Goal: Task Accomplishment & Management: Complete application form

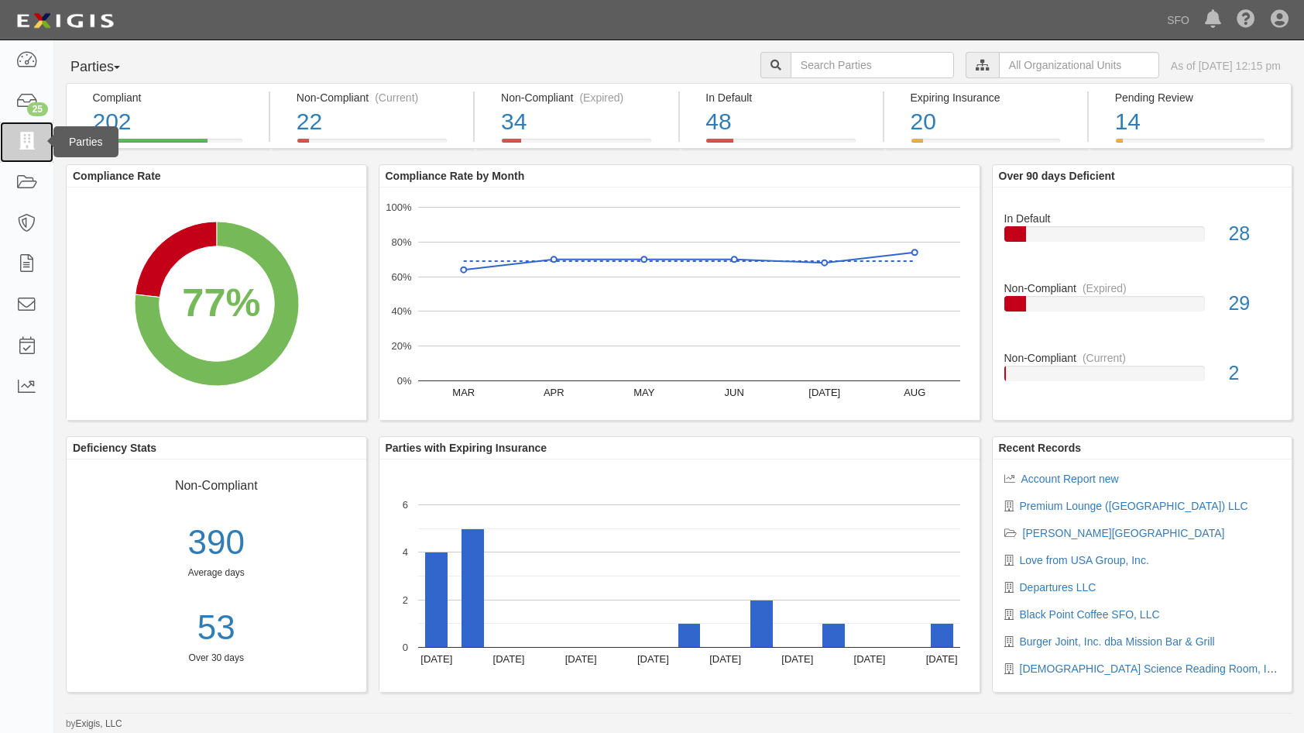
click at [12, 124] on link at bounding box center [26, 142] width 53 height 41
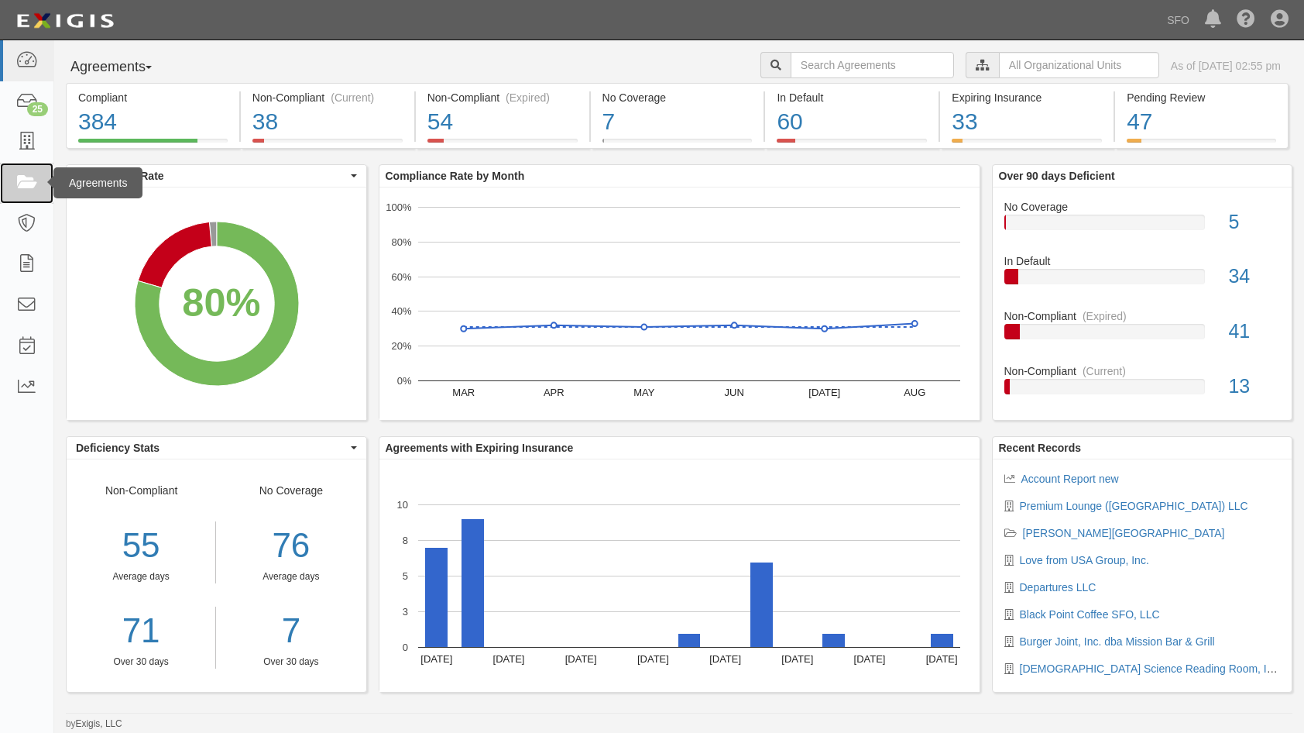
click at [43, 163] on link at bounding box center [26, 183] width 53 height 41
click at [41, 151] on link at bounding box center [26, 142] width 53 height 41
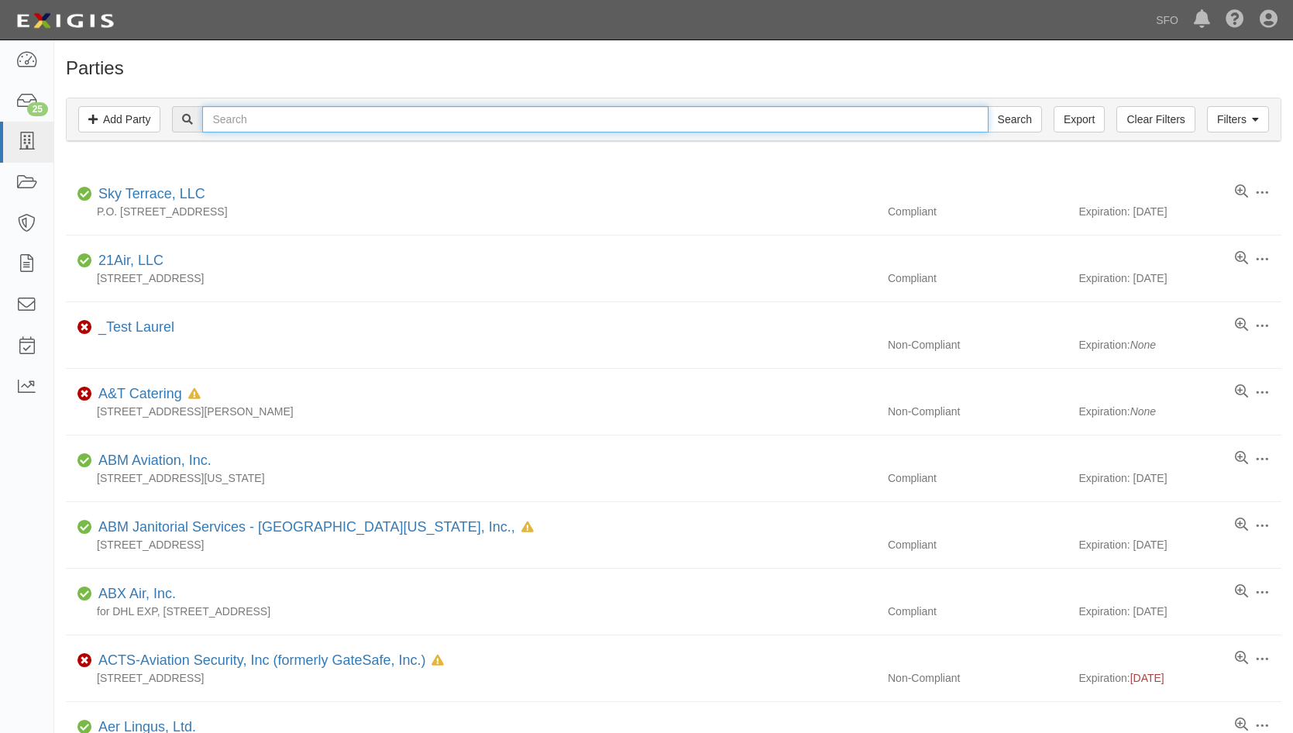
click at [297, 126] on input "text" at bounding box center [594, 119] width 785 height 26
type input "preni"
click at [988, 106] on input "Search" at bounding box center [1015, 119] width 54 height 26
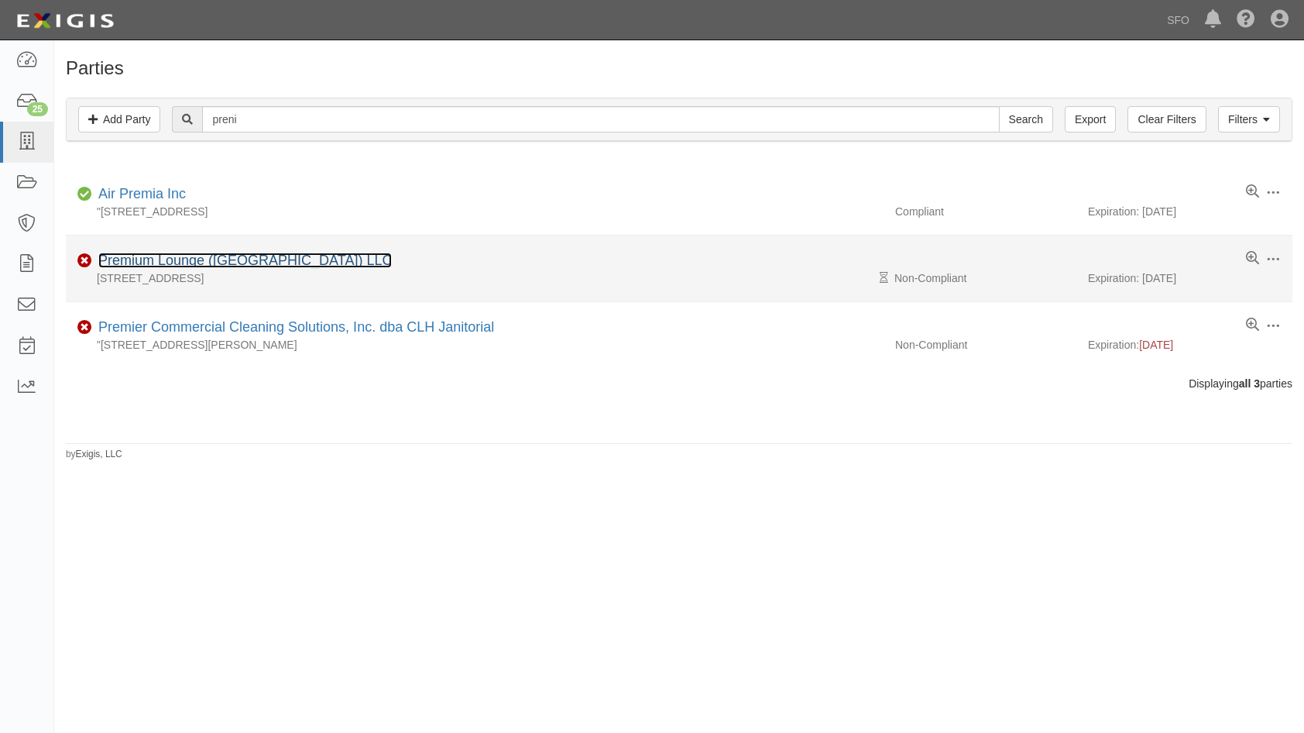
click at [228, 259] on link "Premium Lounge ([GEOGRAPHIC_DATA]) LLC" at bounding box center [245, 260] width 294 height 15
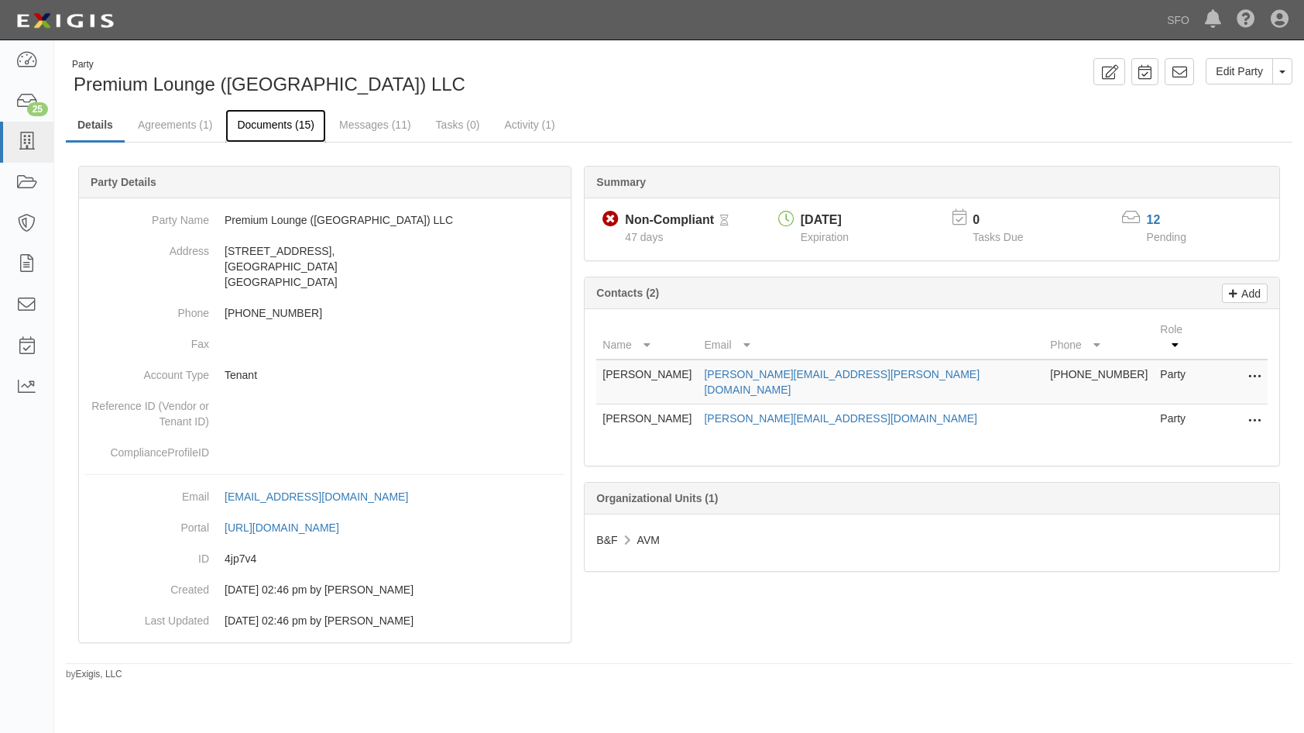
drag, startPoint x: 290, startPoint y: 117, endPoint x: 153, endPoint y: 117, distance: 137.9
click at [290, 119] on link "Documents (15)" at bounding box center [275, 124] width 101 height 31
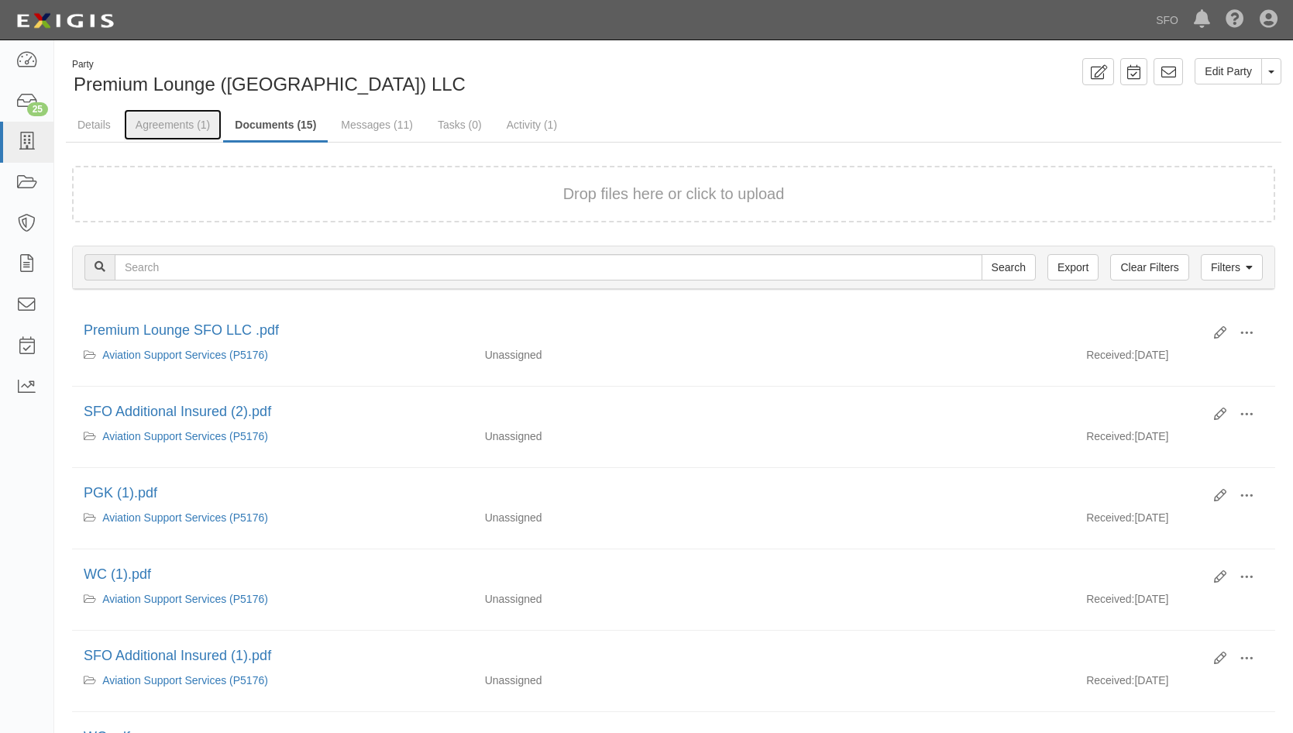
click at [156, 118] on link "Agreements (1)" at bounding box center [173, 124] width 98 height 31
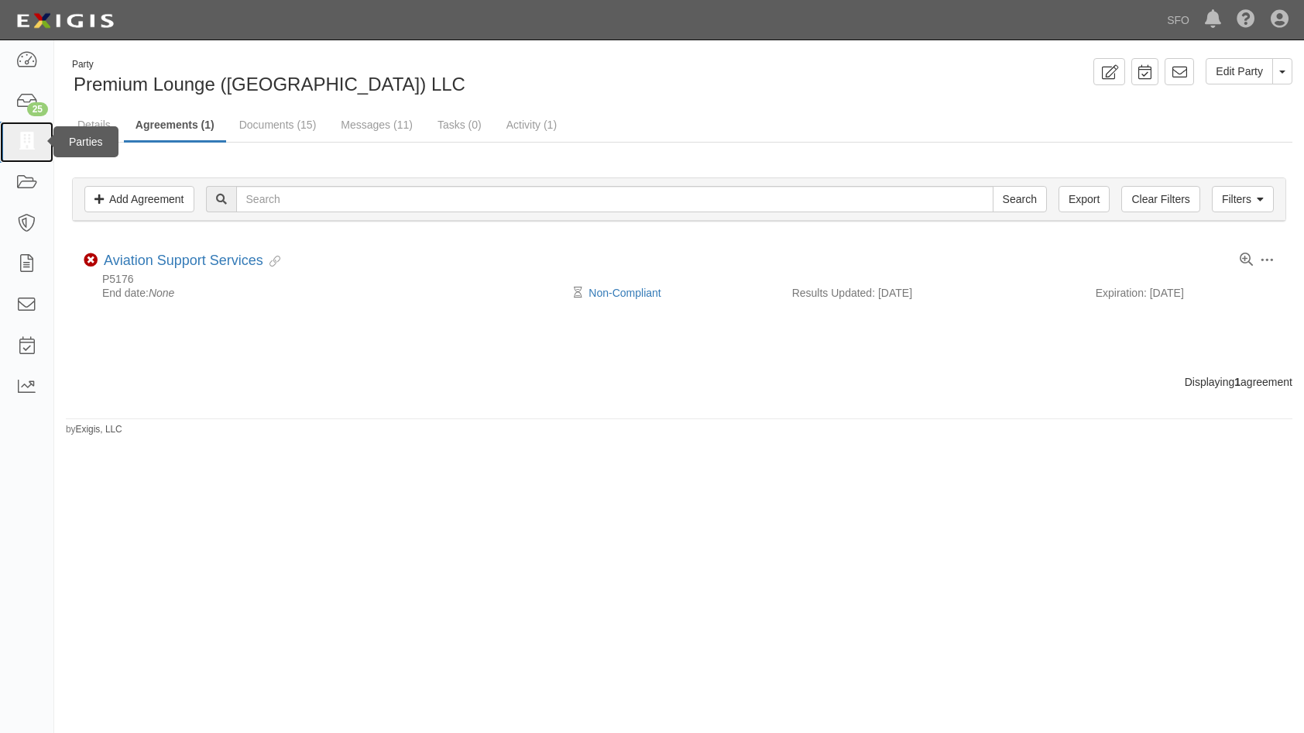
click at [39, 131] on link at bounding box center [26, 142] width 53 height 41
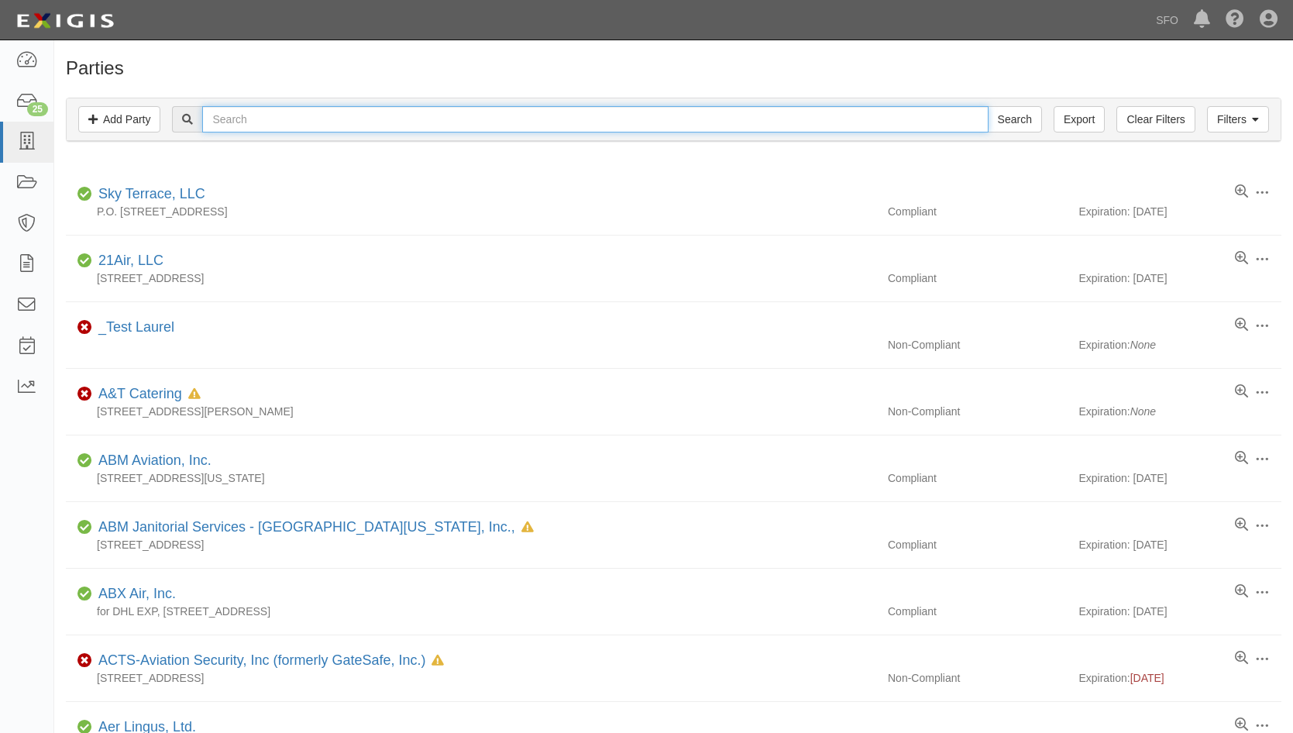
click at [263, 119] on input "text" at bounding box center [594, 119] width 785 height 26
type input "prop"
click at [988, 106] on input "Search" at bounding box center [1015, 119] width 54 height 26
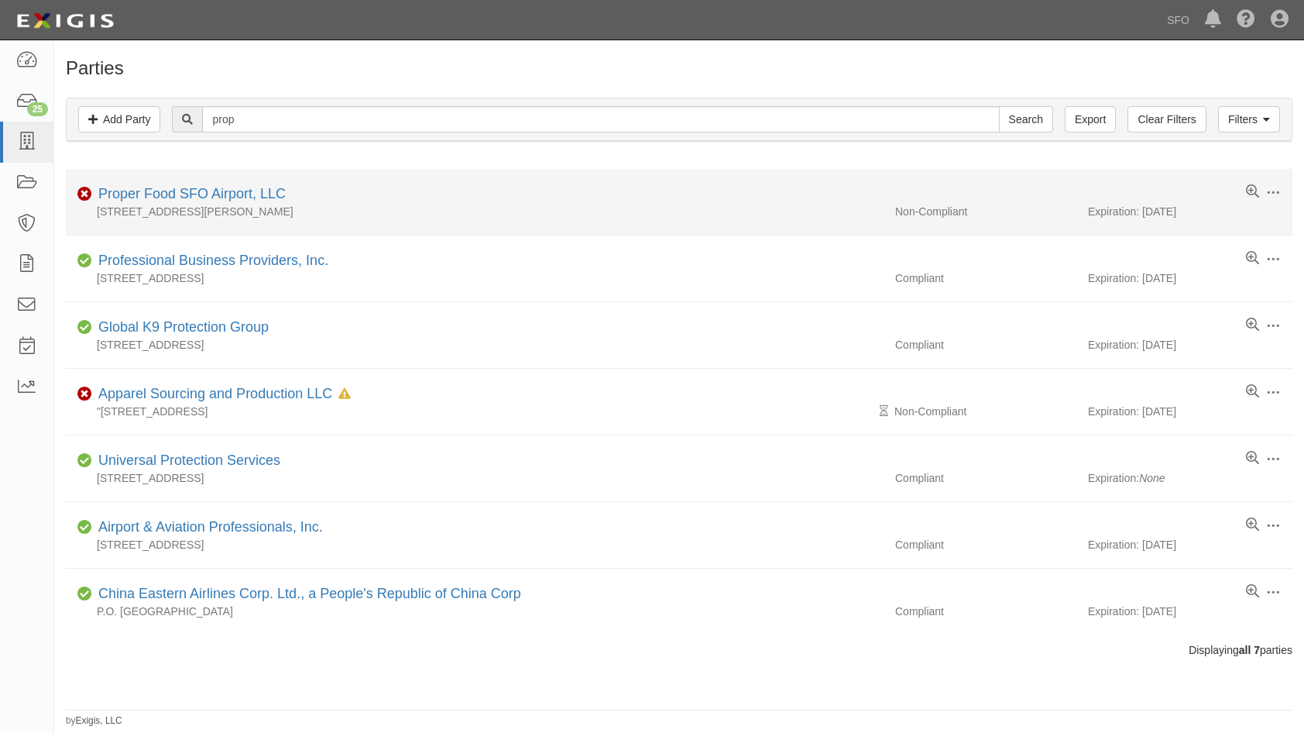
click at [183, 201] on div "Proper Food SFO Airport, LLC" at bounding box center [189, 194] width 194 height 20
click at [193, 184] on li "Edit Log activity Add task Send message Archive Non-Compliant Proper Food SFO A…" at bounding box center [679, 202] width 1227 height 67
click at [197, 184] on div "Proper Food SFO Airport, LLC" at bounding box center [189, 194] width 194 height 20
click at [197, 189] on link "Proper Food SFO Airport, LLC" at bounding box center [191, 193] width 187 height 15
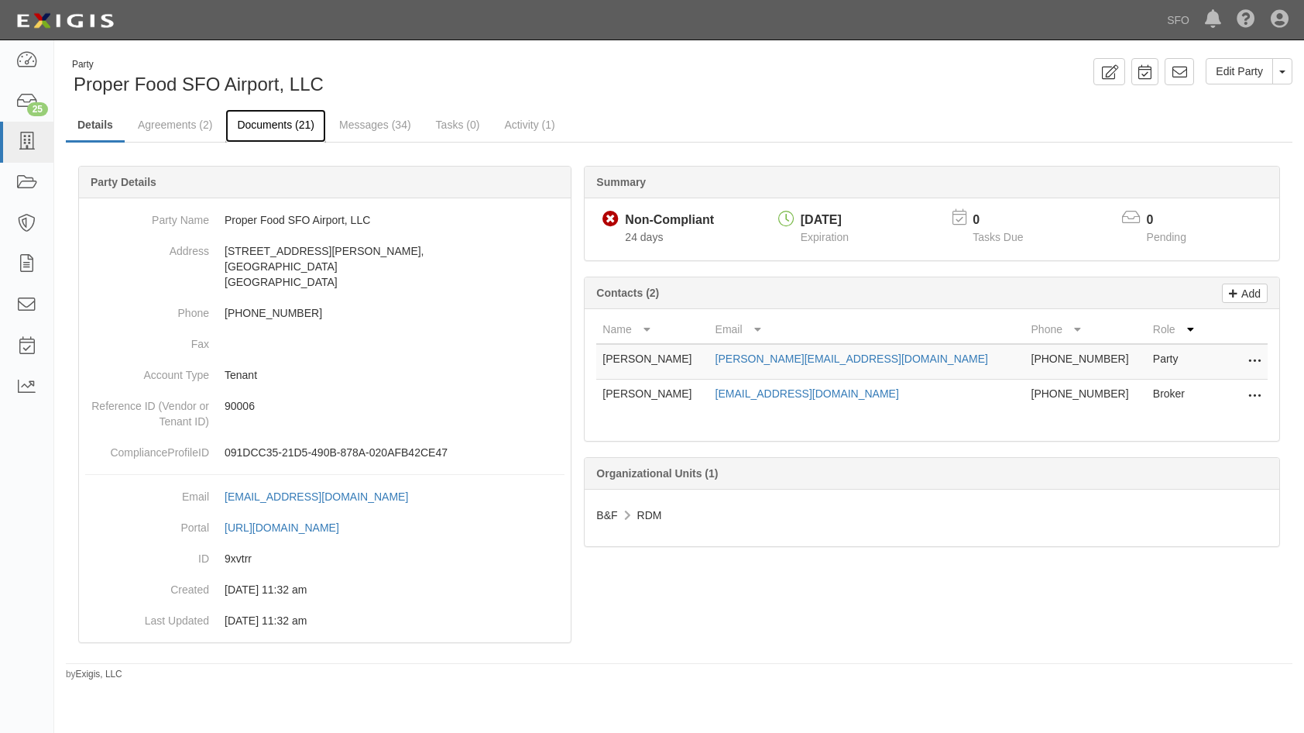
click at [287, 122] on link "Documents (21)" at bounding box center [275, 125] width 101 height 33
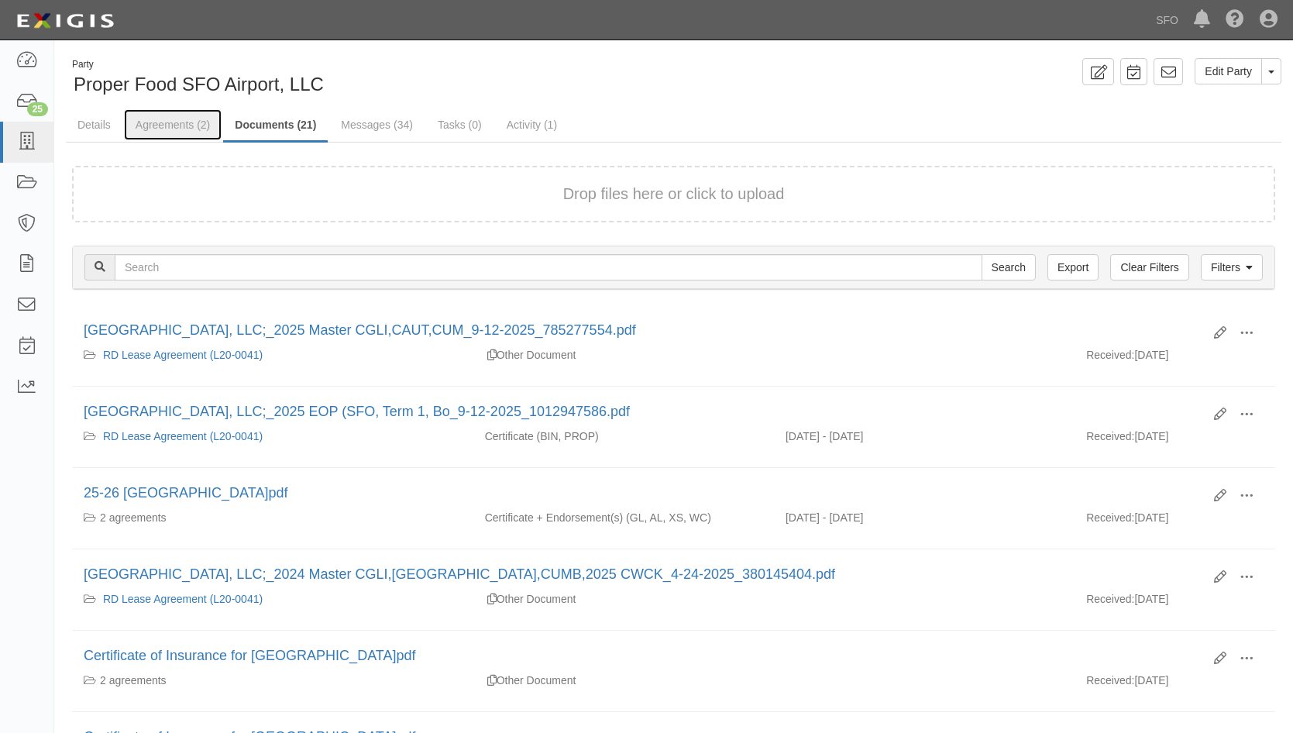
click at [191, 127] on link "Agreements (2)" at bounding box center [173, 124] width 98 height 31
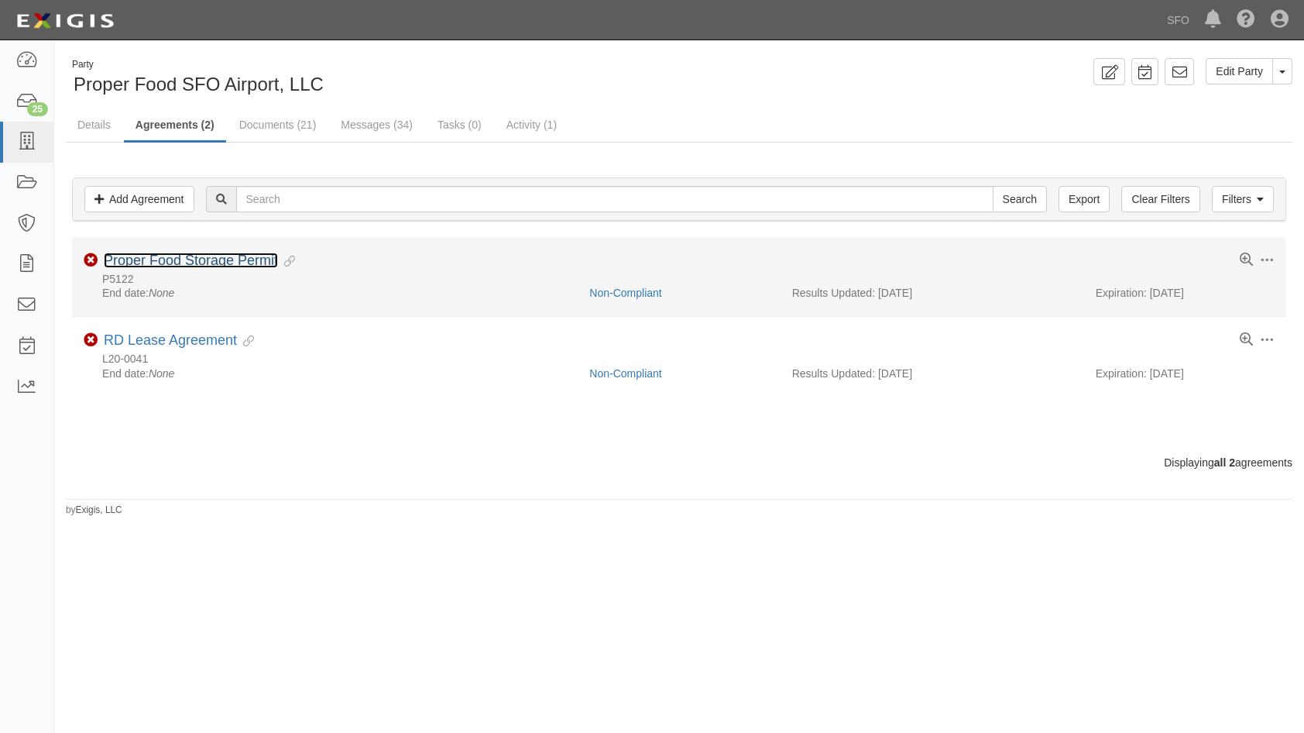
click at [165, 264] on link "Proper Food Storage Permit" at bounding box center [191, 260] width 174 height 15
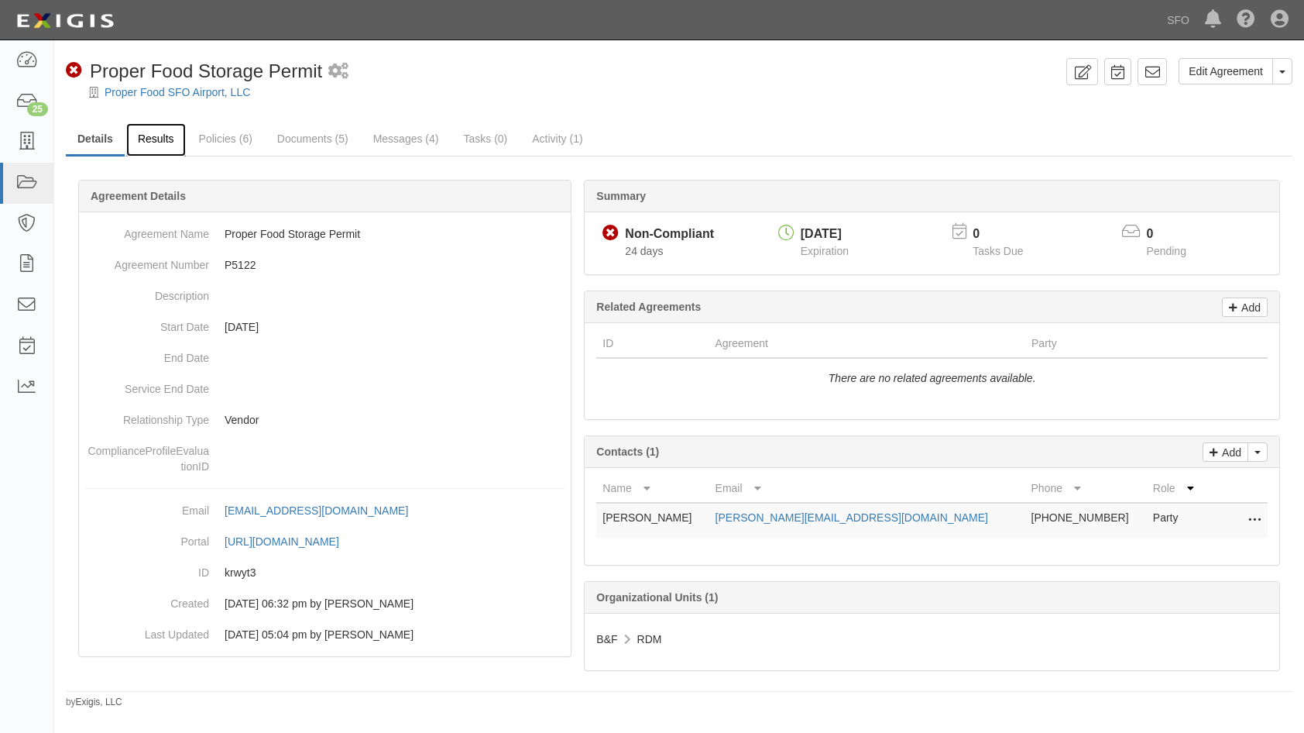
click at [153, 138] on link "Results" at bounding box center [156, 139] width 60 height 33
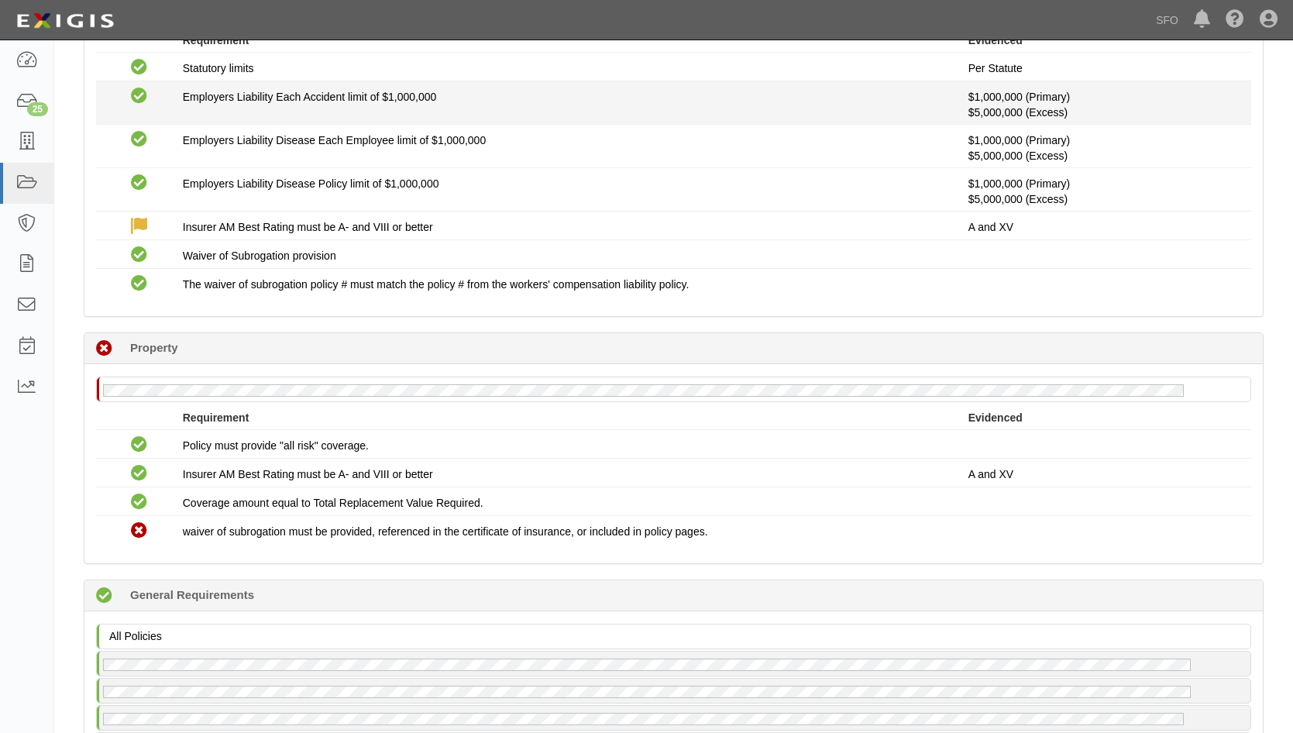
scroll to position [1084, 0]
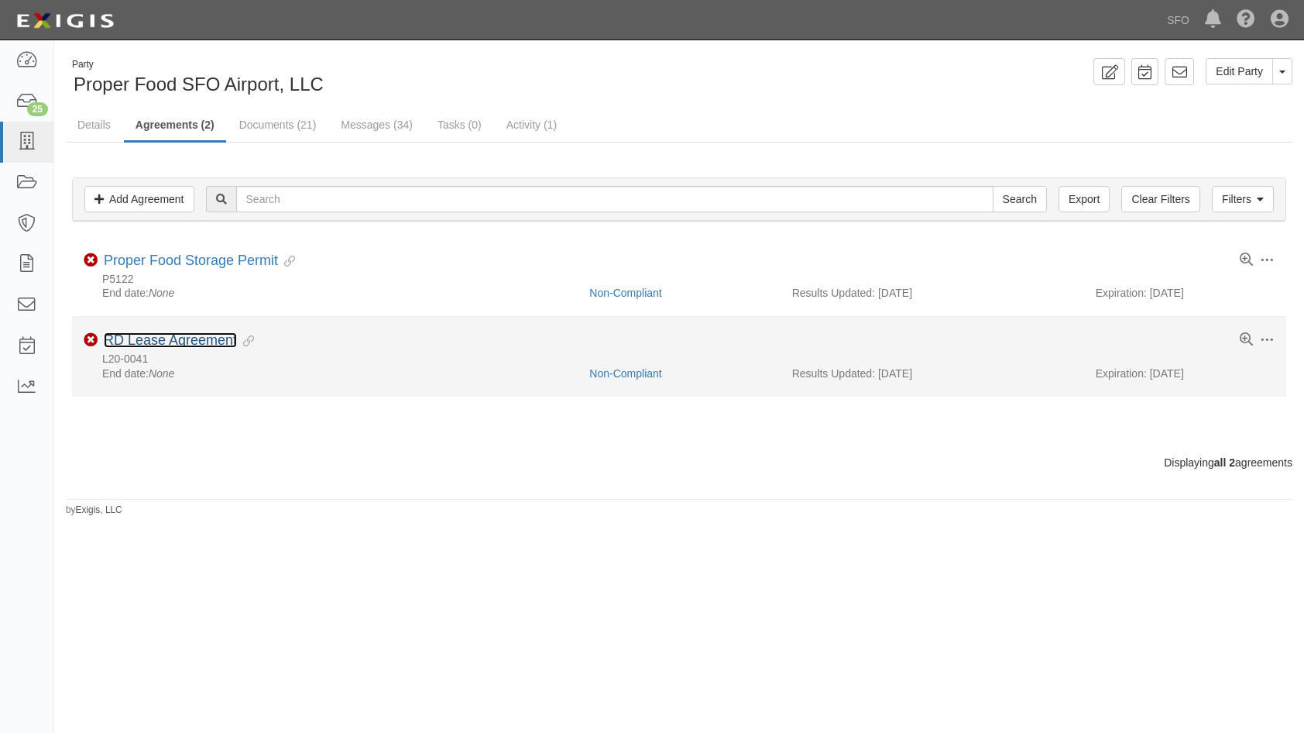
click at [172, 338] on link "RD Lease Agreement" at bounding box center [170, 339] width 133 height 15
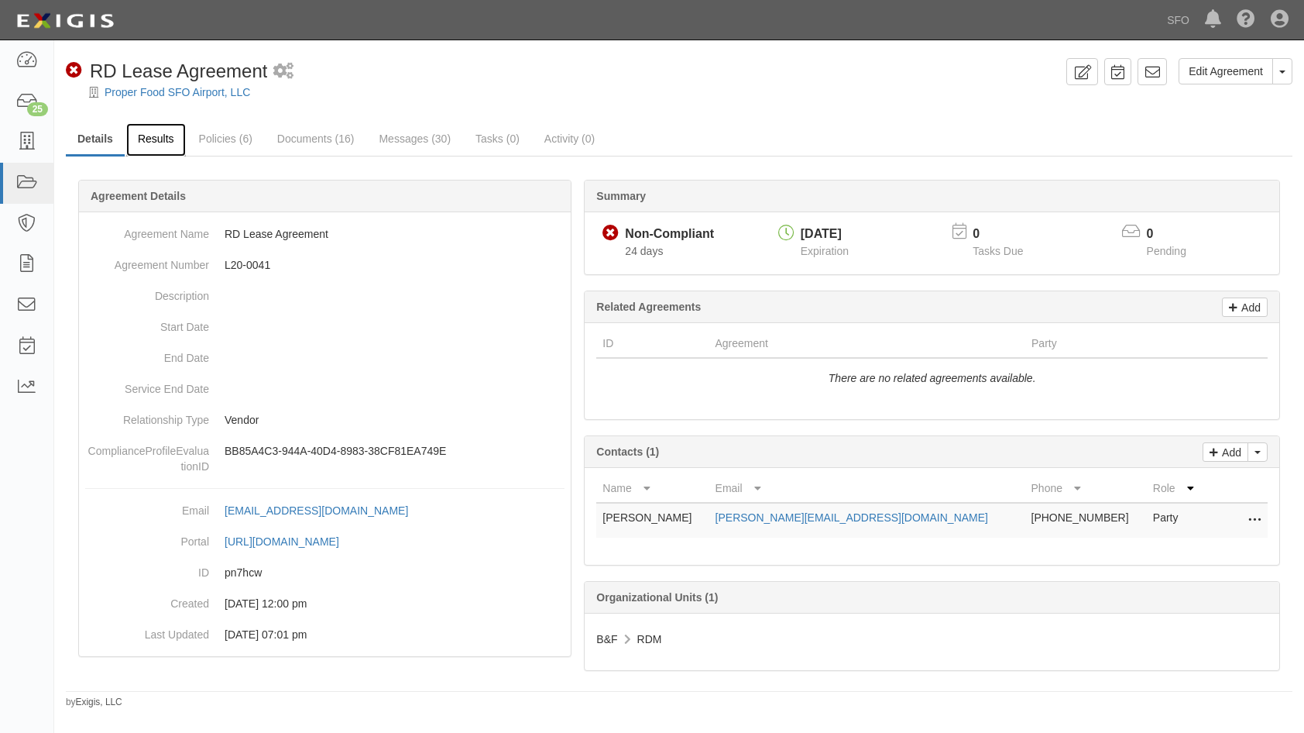
click at [153, 145] on link "Results" at bounding box center [156, 139] width 60 height 33
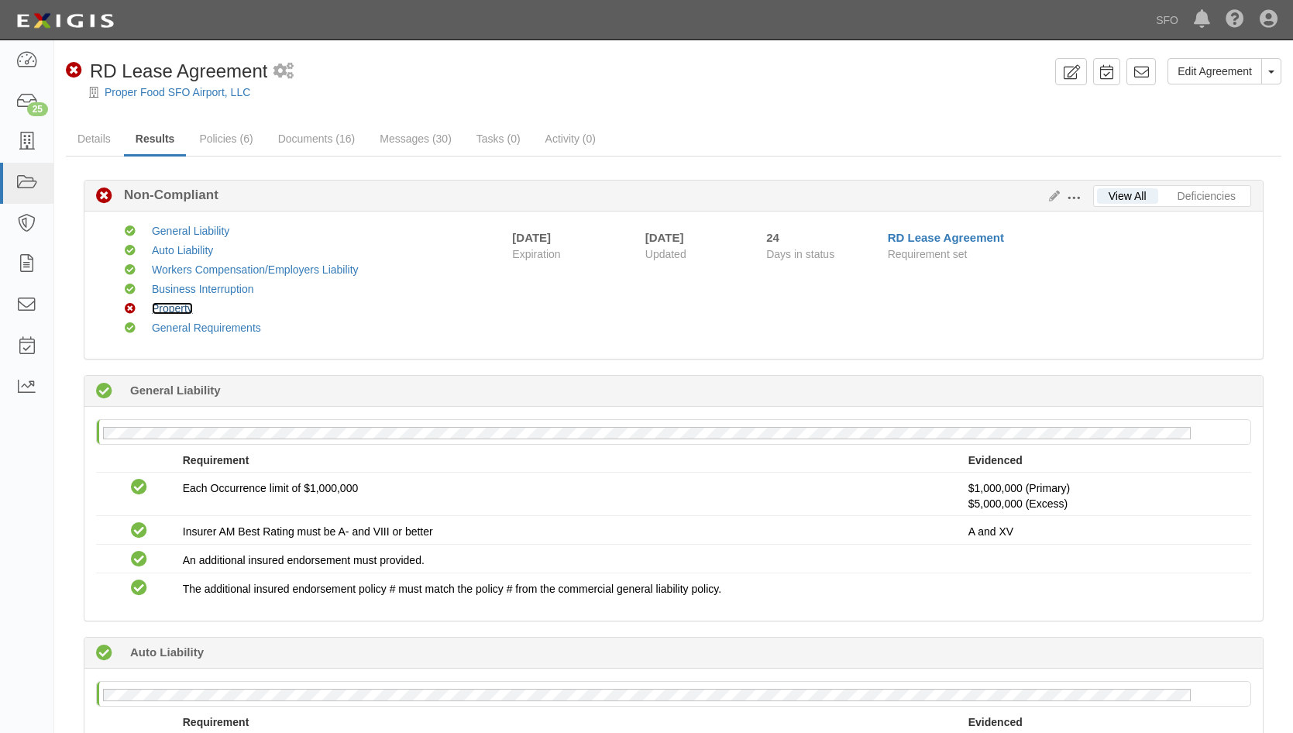
click at [178, 308] on link "Property" at bounding box center [172, 308] width 41 height 12
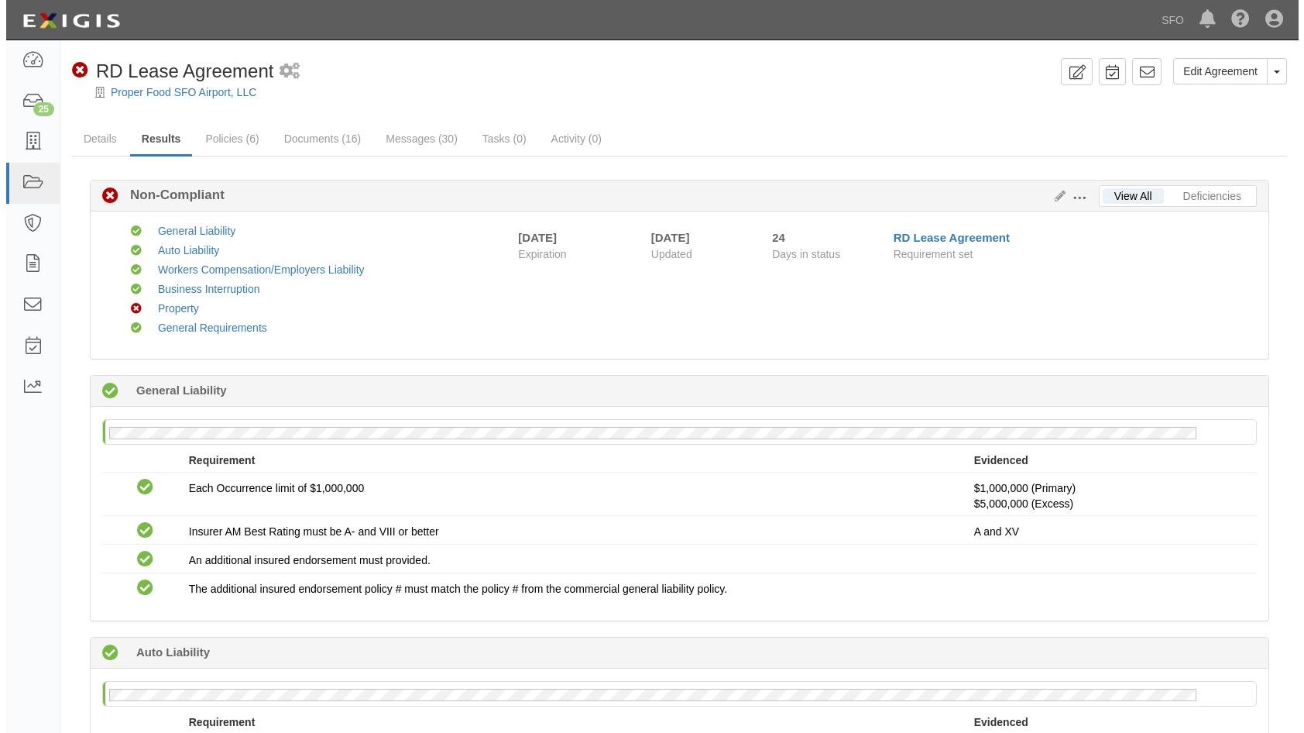
scroll to position [1414, 0]
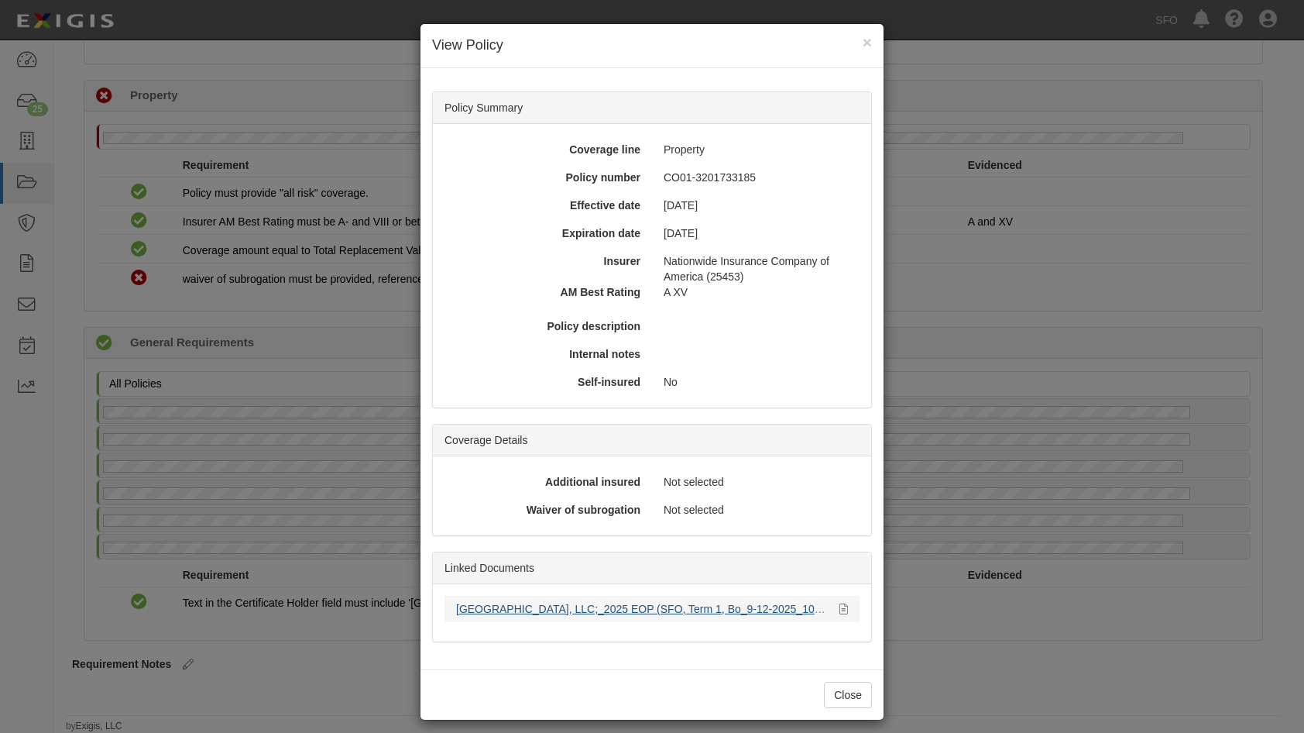
click at [639, 602] on div "[GEOGRAPHIC_DATA], LLC;_2025 EOP (SFO, Term 1, Bo_9-12-2025_1012947586.pdf" at bounding box center [642, 608] width 372 height 15
click at [638, 603] on link "[GEOGRAPHIC_DATA], LLC;_2025 EOP (SFO, Term 1, Bo_9-12-2025_1012947586.pdf" at bounding box center [668, 609] width 424 height 12
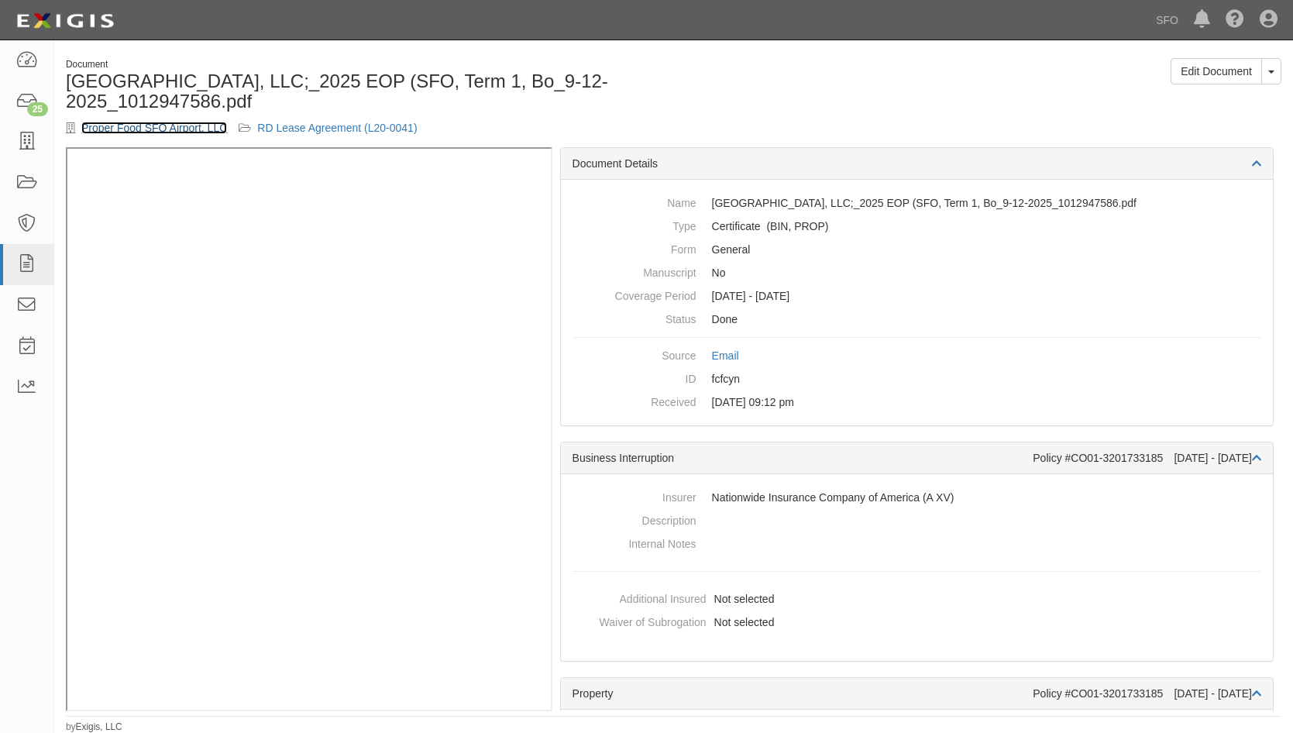
click at [129, 123] on link "Proper Food SFO Airport, LLC" at bounding box center [154, 128] width 146 height 12
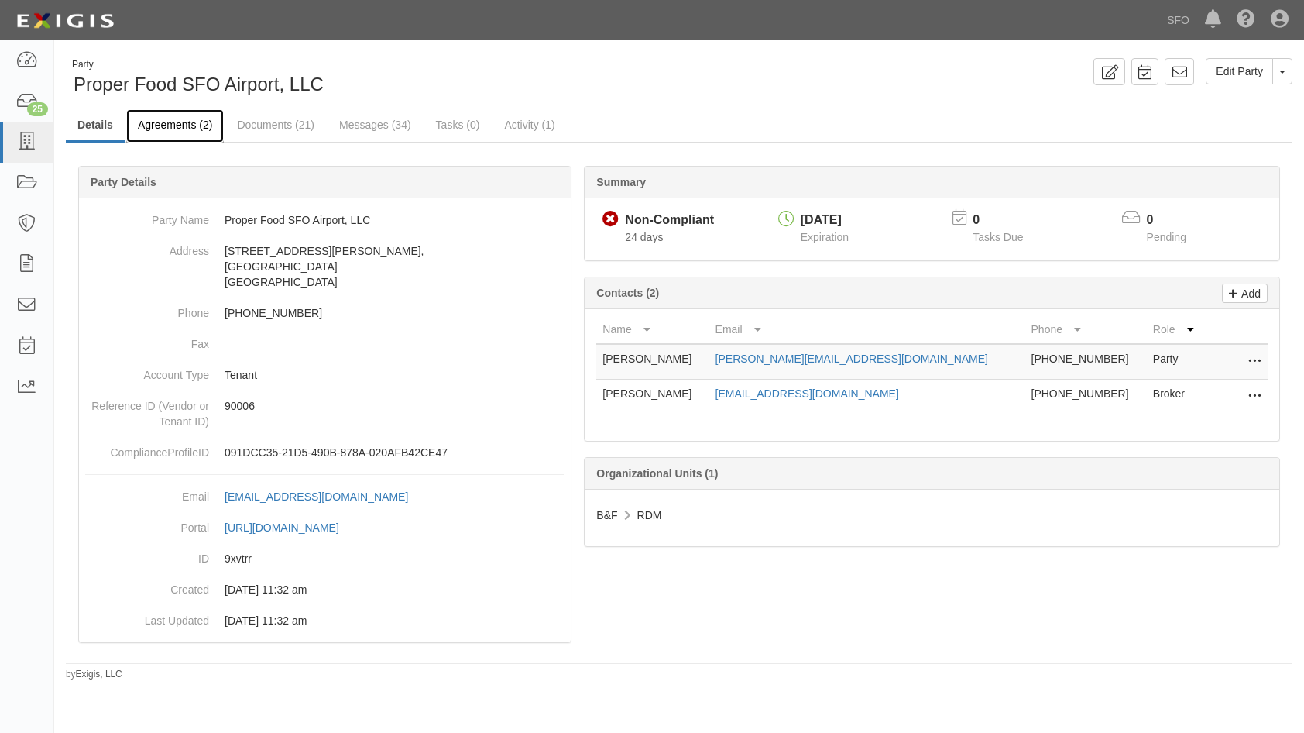
click at [172, 116] on link "Agreements (2)" at bounding box center [175, 125] width 98 height 33
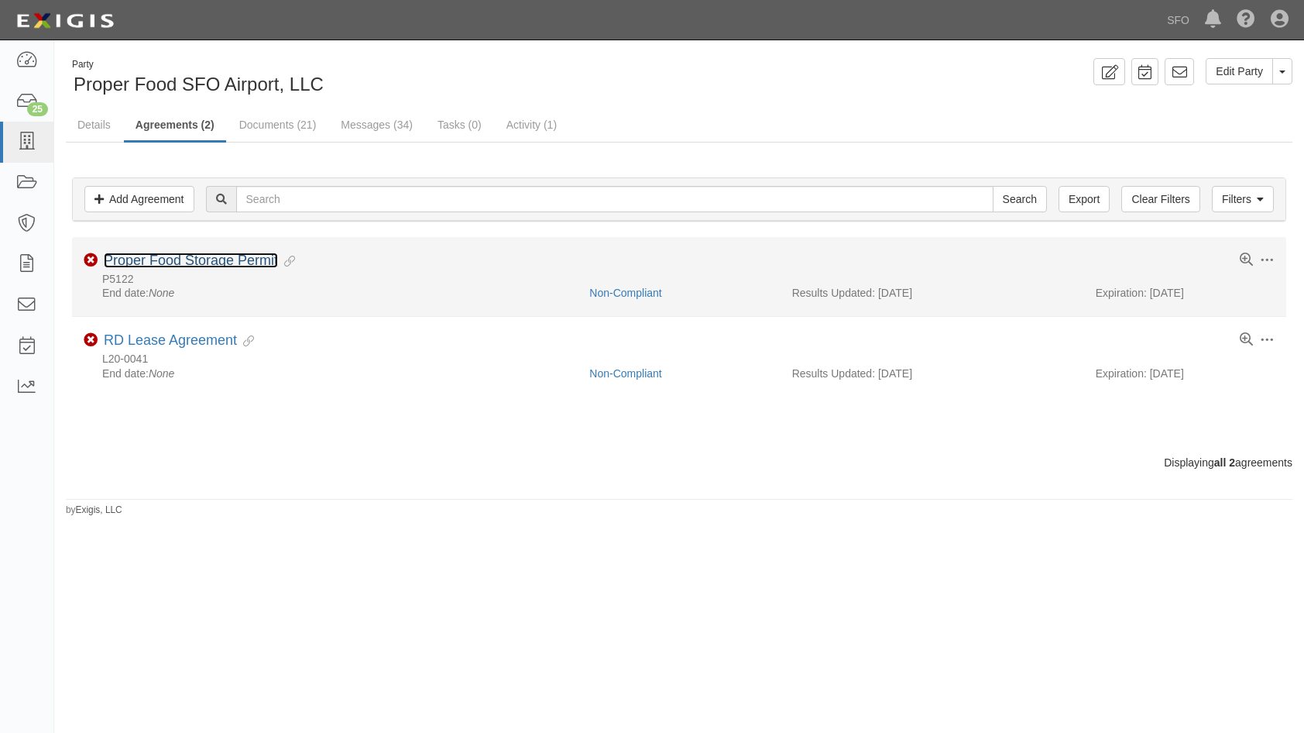
click at [225, 253] on link "Proper Food Storage Permit" at bounding box center [191, 260] width 174 height 15
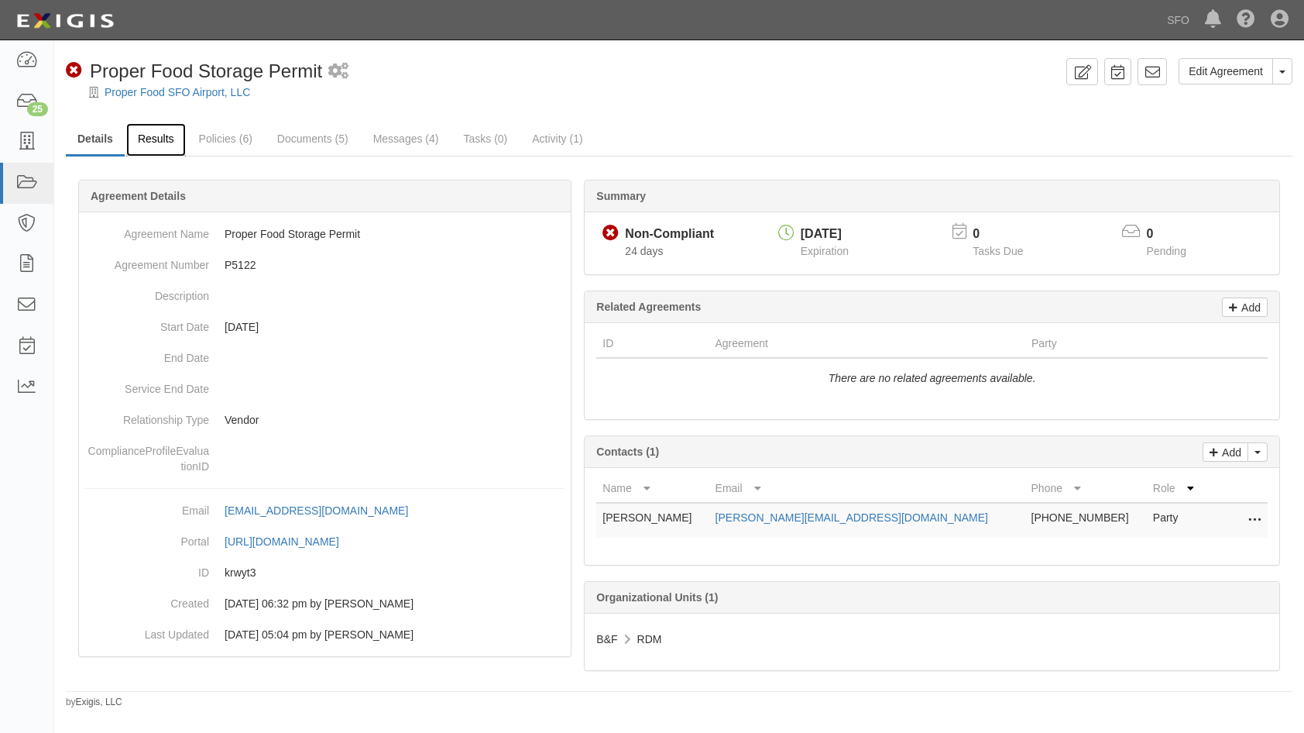
click at [148, 143] on link "Results" at bounding box center [156, 139] width 60 height 33
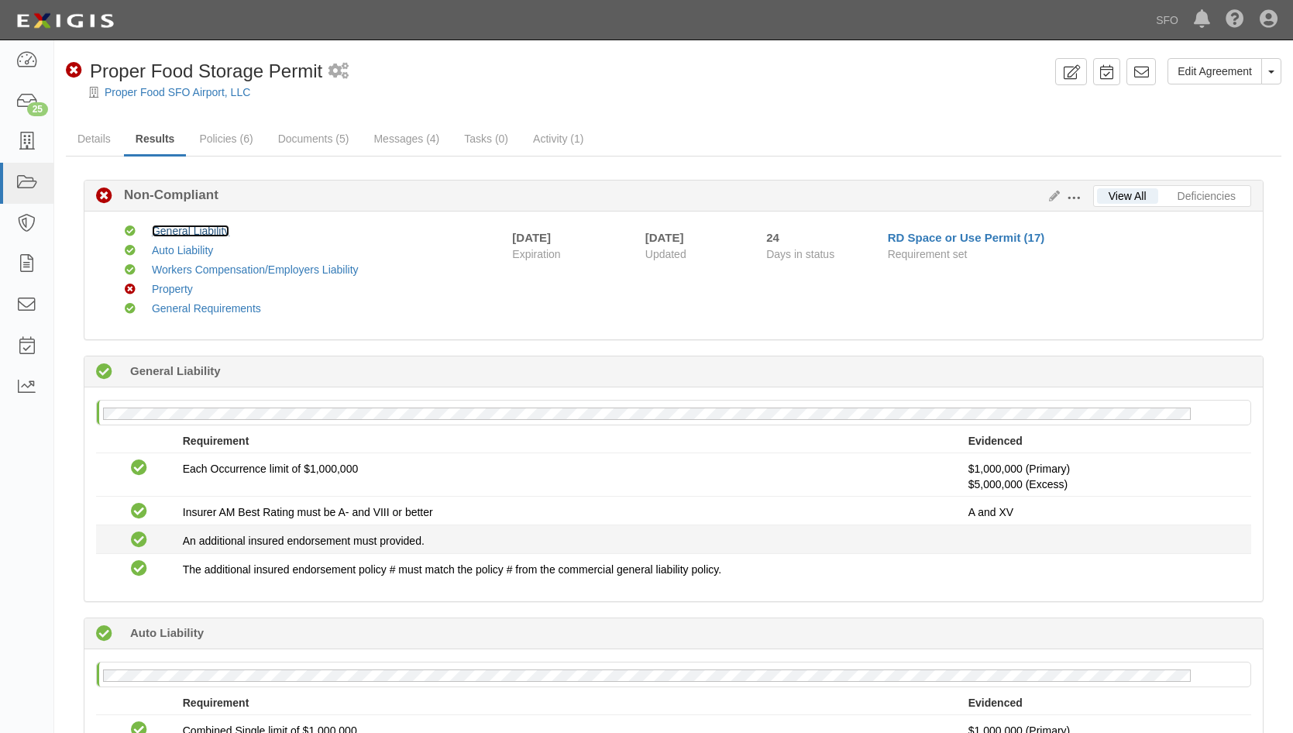
click at [201, 232] on link "General Liability" at bounding box center [190, 231] width 77 height 12
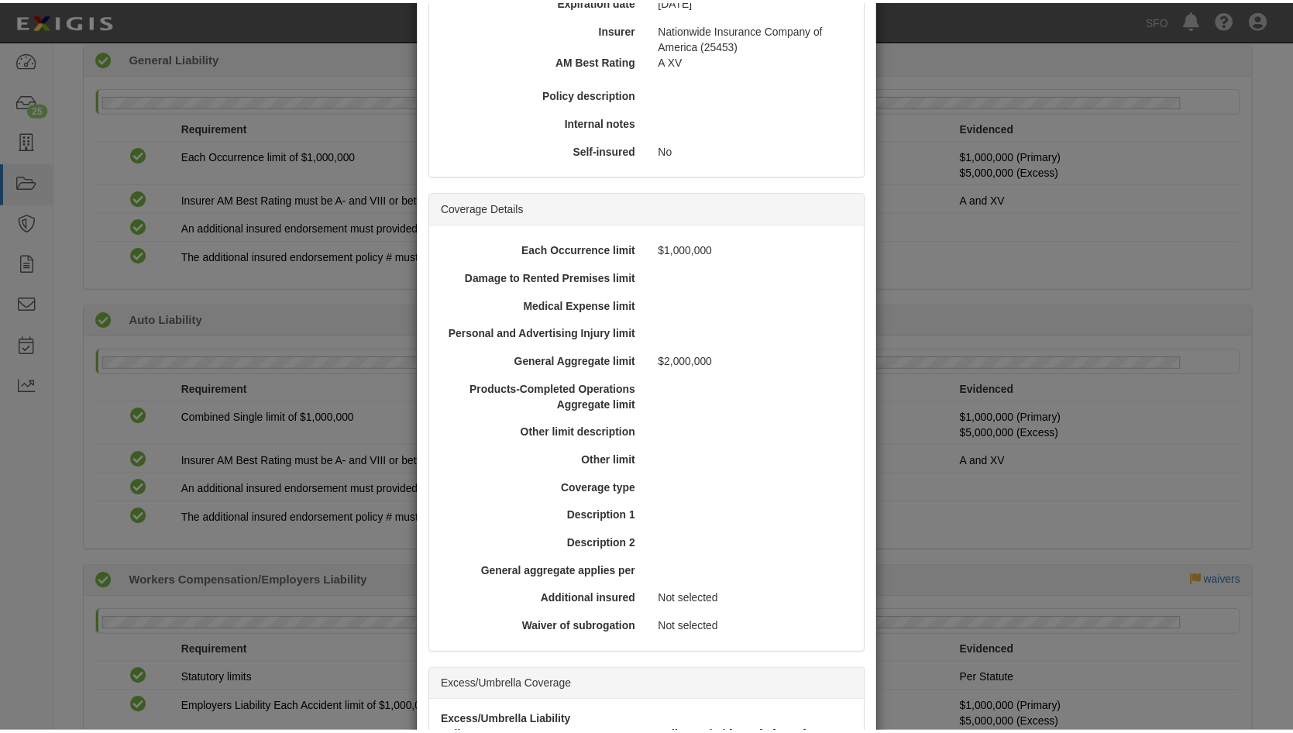
scroll to position [491, 0]
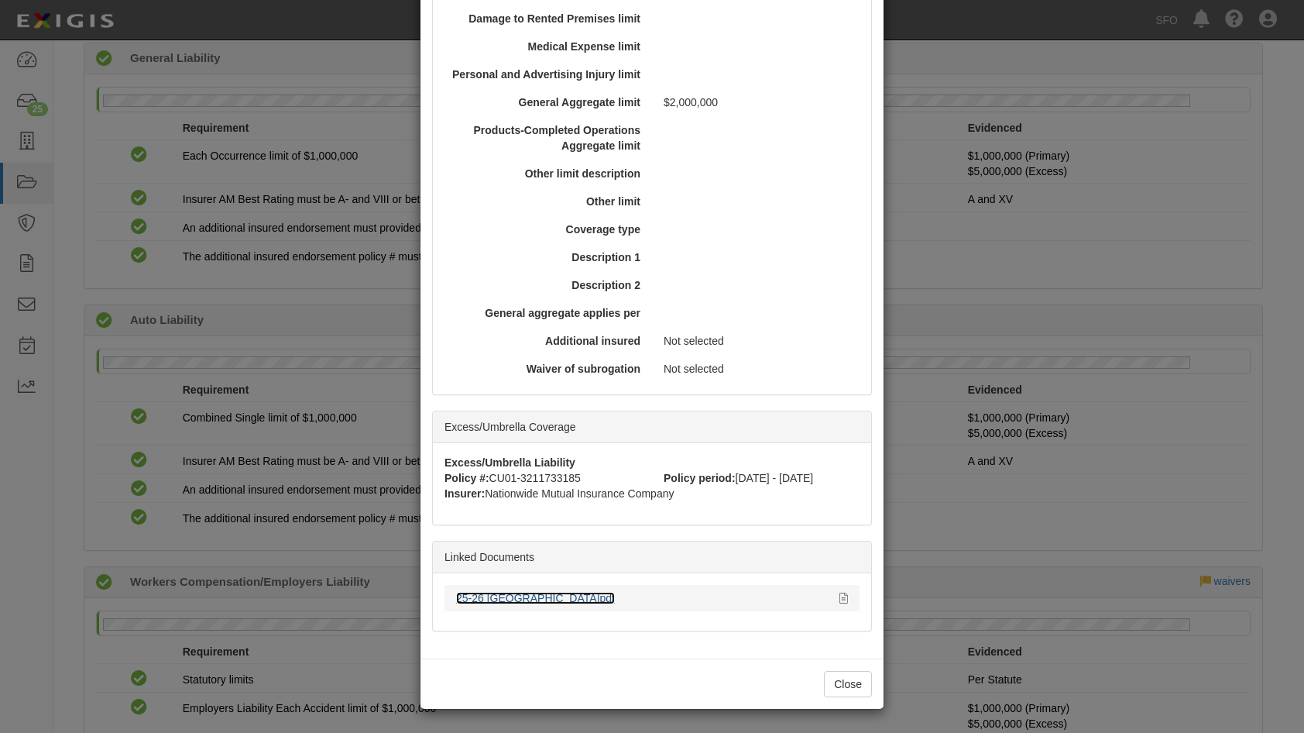
click at [555, 593] on link "25-26 [GEOGRAPHIC_DATA]pdf" at bounding box center [535, 598] width 159 height 12
click at [342, 342] on div "× View Policy Policy Summary Coverage line General Liability Policy number CG01…" at bounding box center [652, 366] width 1304 height 733
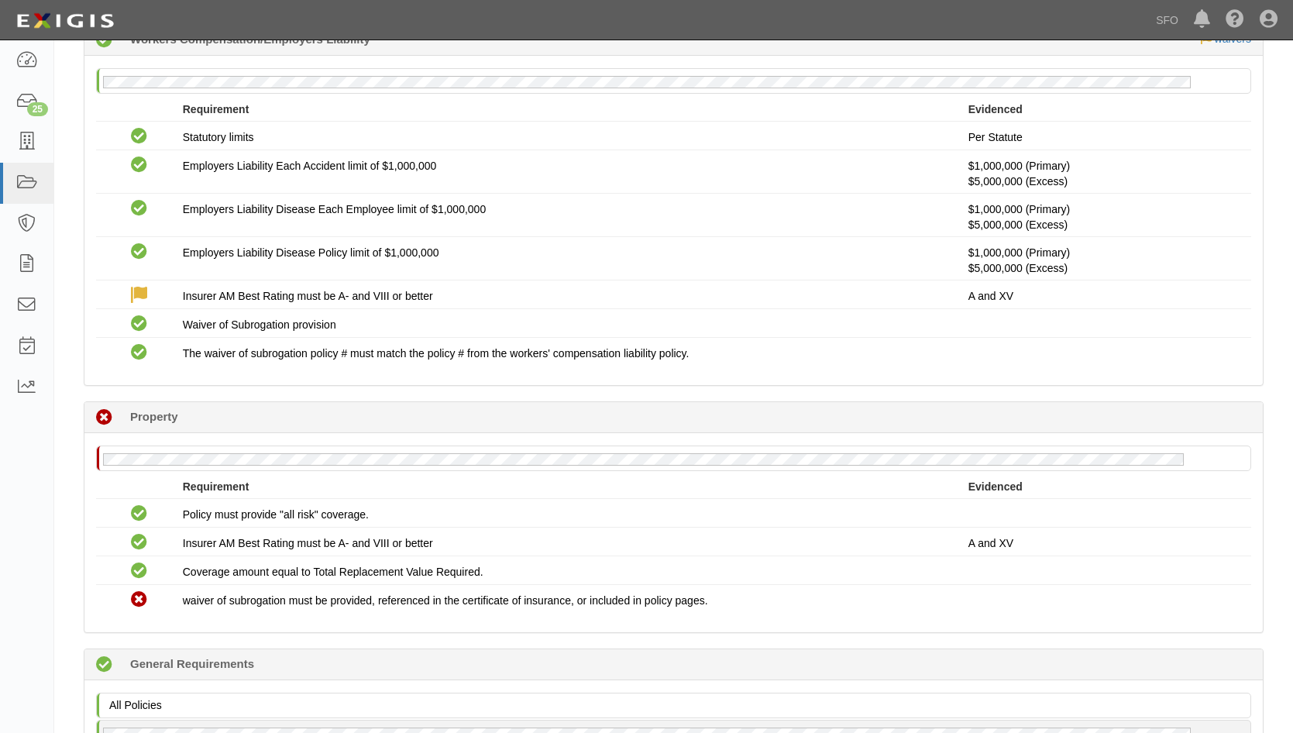
scroll to position [0, 0]
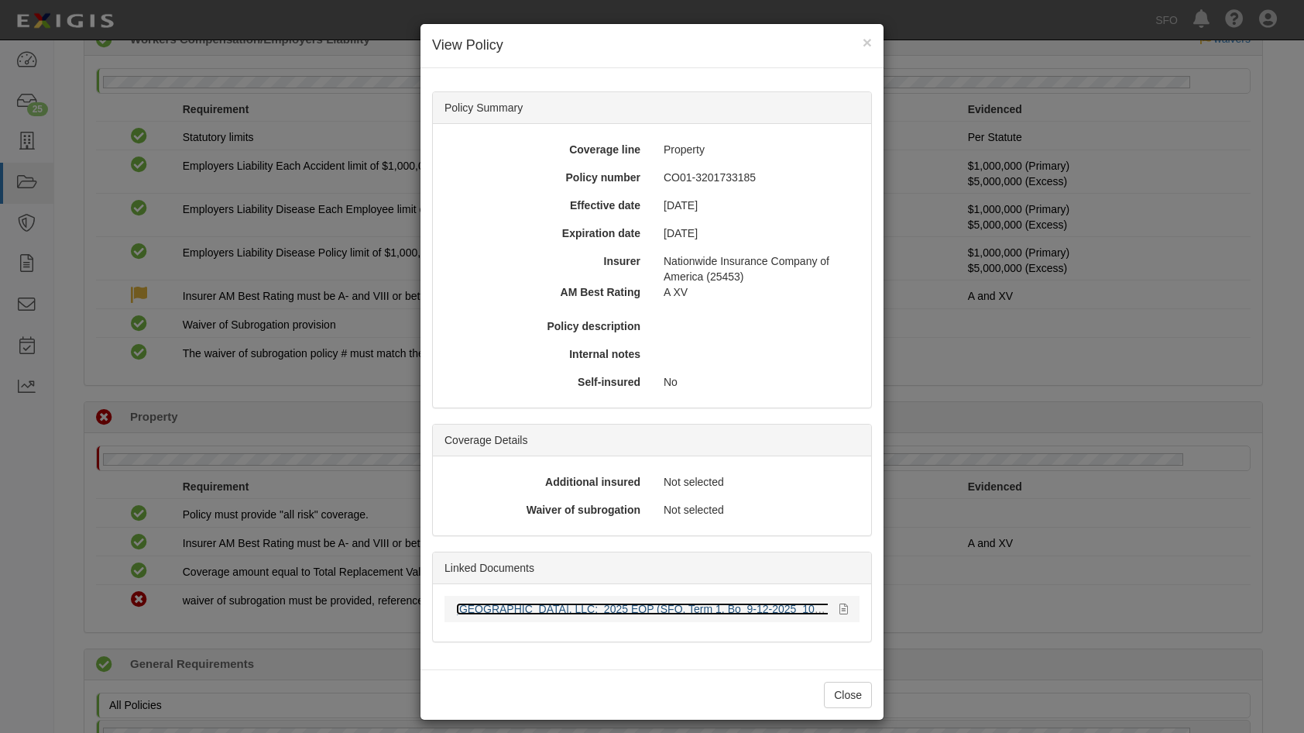
click at [691, 605] on link "[GEOGRAPHIC_DATA], LLC;_2025 EOP (SFO, Term 1, Bo_9-12-2025_1012947586.pdf" at bounding box center [668, 609] width 424 height 12
click at [368, 458] on div "× View Policy Policy Summary Coverage line Property Policy number CO01-32017331…" at bounding box center [652, 366] width 1304 height 733
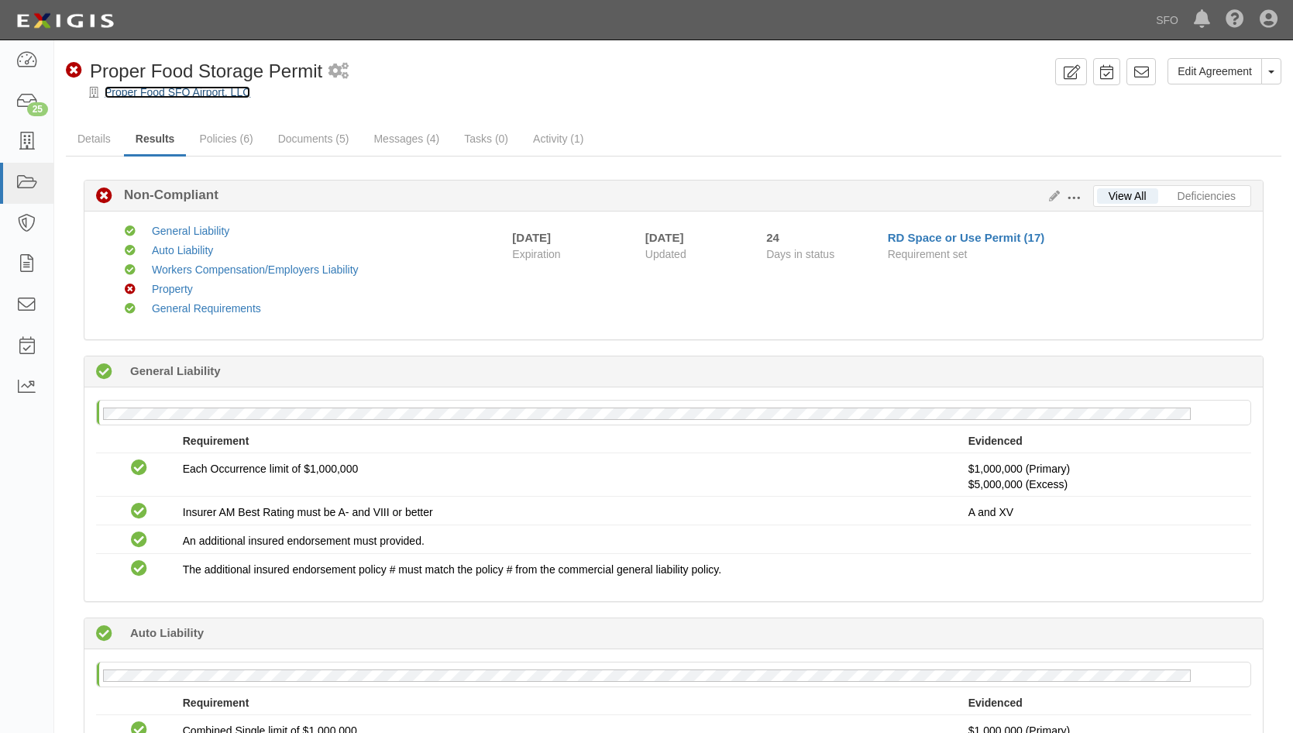
click at [157, 92] on link "Proper Food SFO Airport, LLC" at bounding box center [178, 92] width 146 height 12
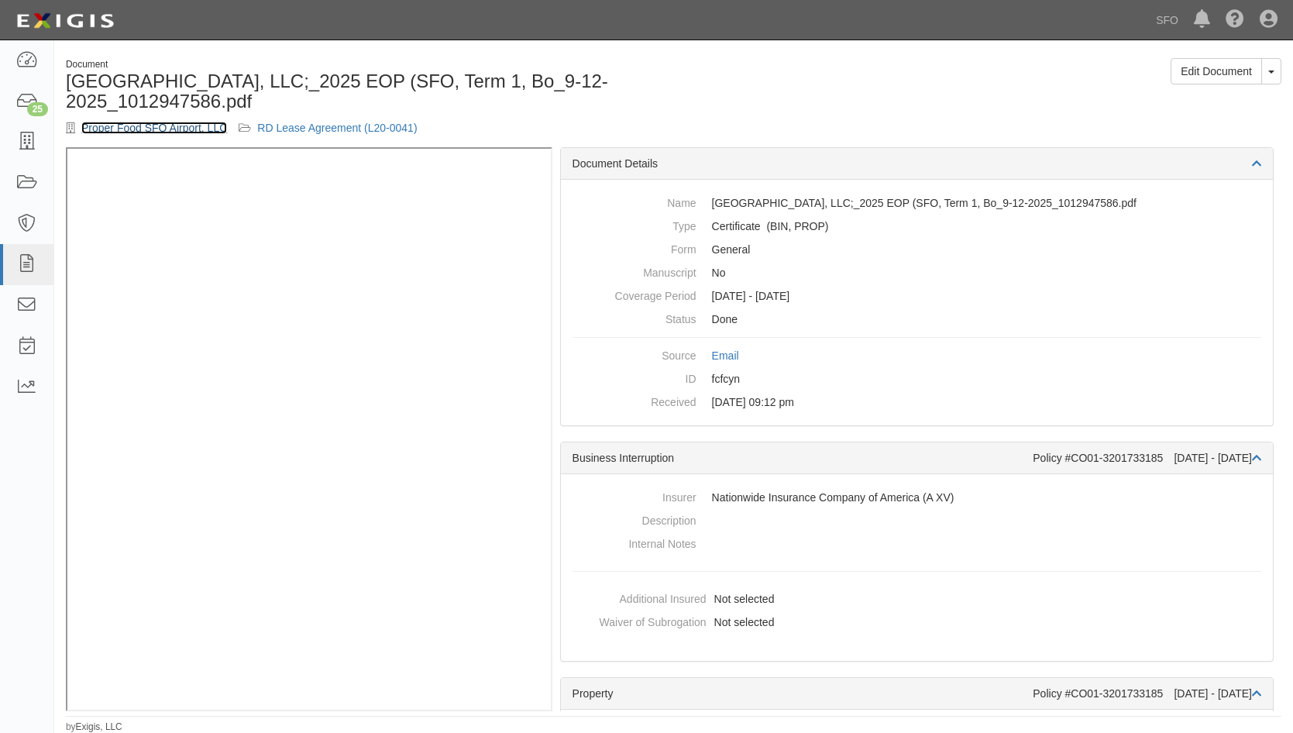
click at [155, 132] on link "Proper Food SFO Airport, LLC" at bounding box center [154, 128] width 146 height 12
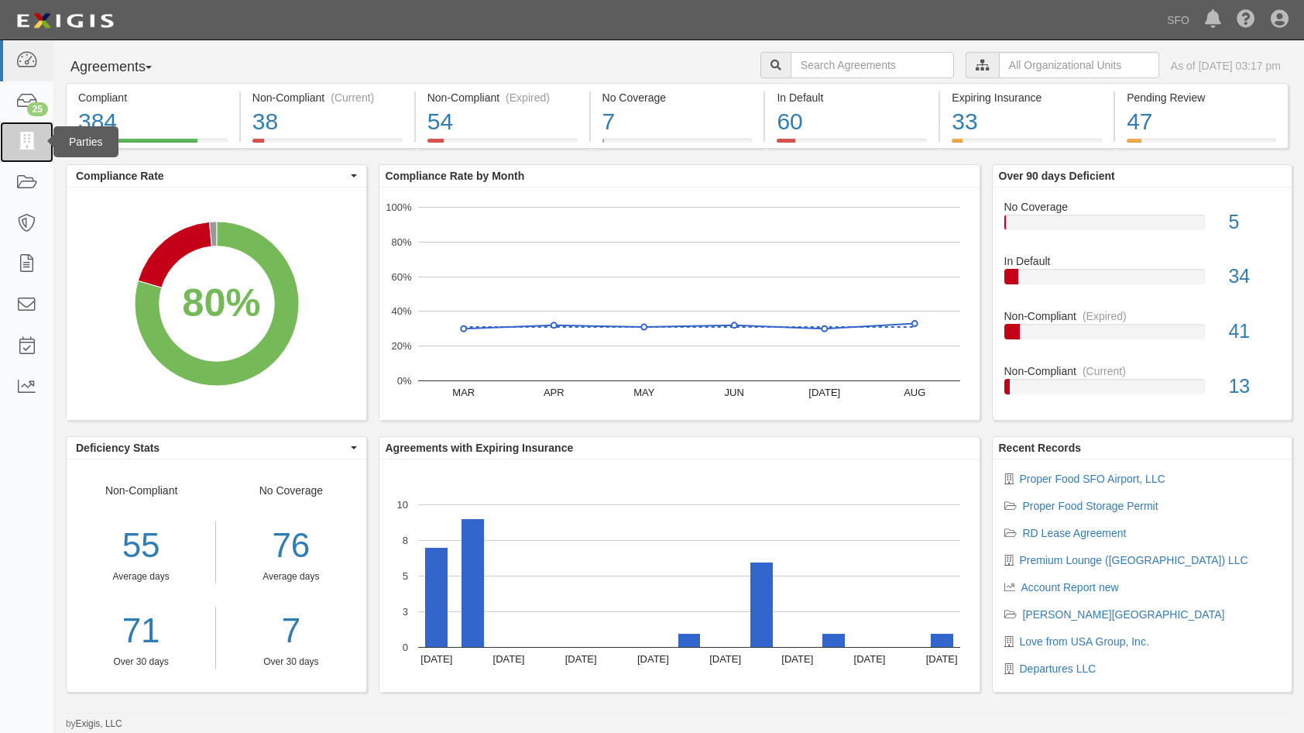
drag, startPoint x: 34, startPoint y: 131, endPoint x: 44, endPoint y: 129, distance: 10.2
click at [33, 132] on link at bounding box center [26, 142] width 53 height 41
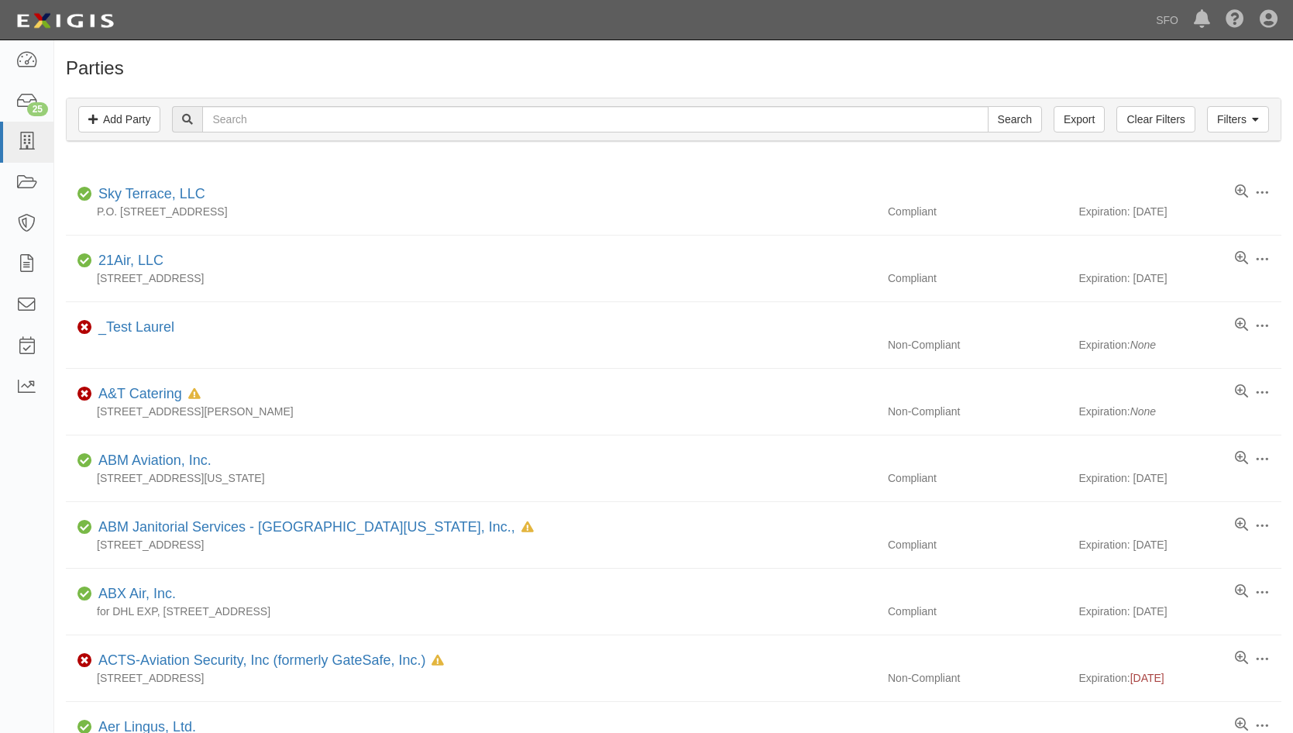
click at [254, 133] on div "Filters Add Party Clear Filters Export Search Filters" at bounding box center [674, 119] width 1214 height 43
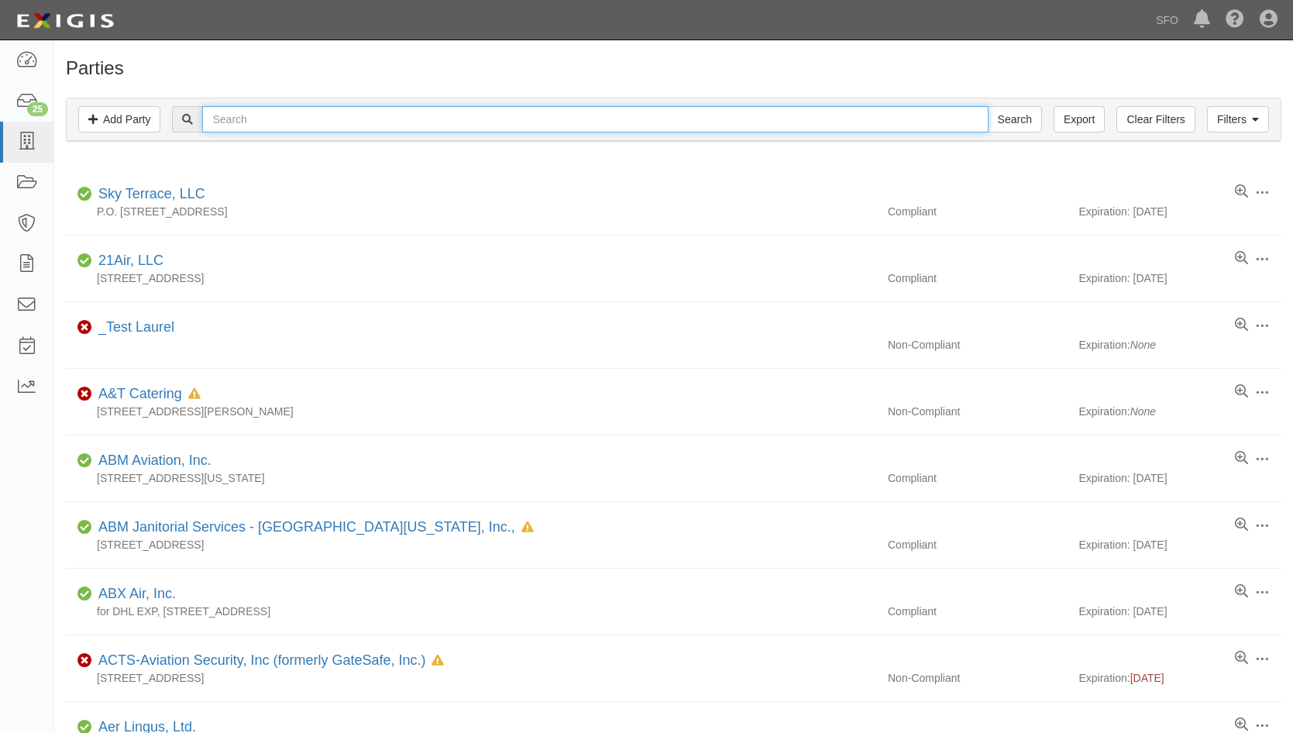
click at [258, 126] on input "text" at bounding box center [594, 119] width 785 height 26
type input "prop"
click at [988, 106] on input "Search" at bounding box center [1015, 119] width 54 height 26
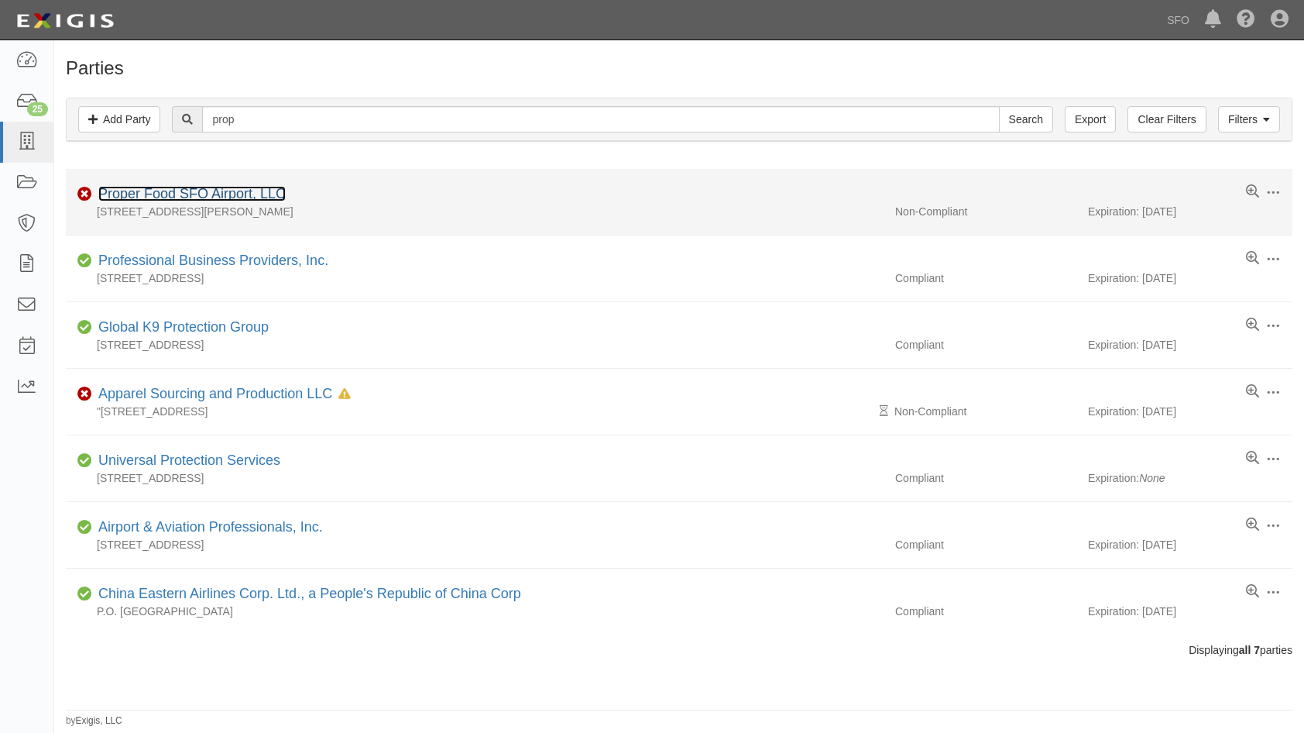
click at [146, 193] on link "Proper Food SFO Airport, LLC" at bounding box center [191, 193] width 187 height 15
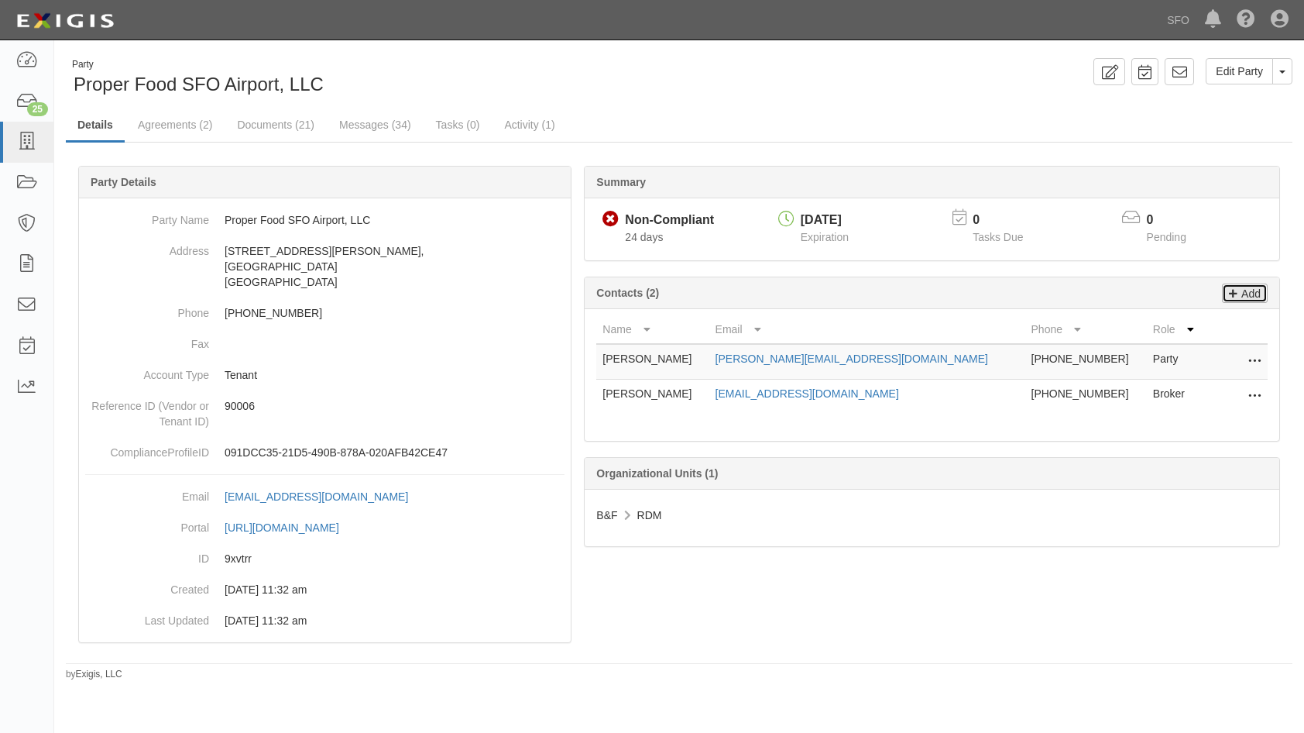
click at [1253, 297] on p "Add" at bounding box center [1249, 293] width 23 height 18
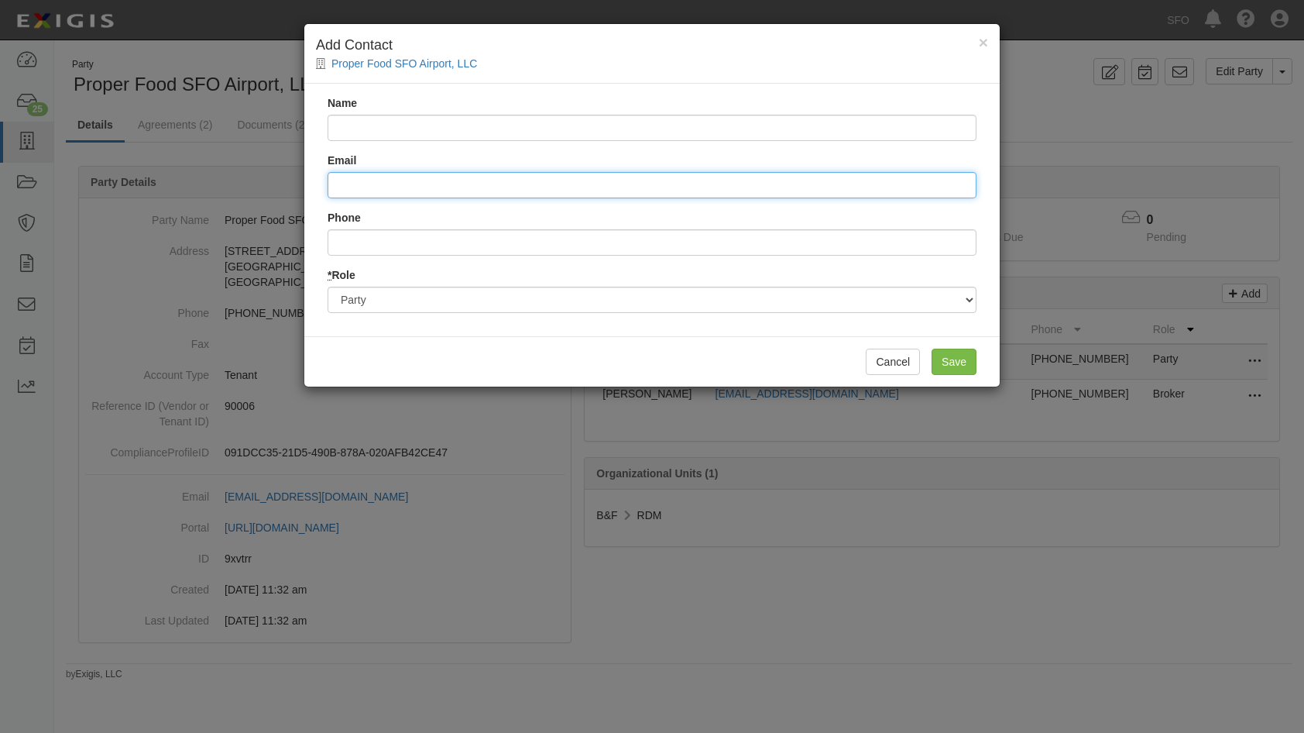
click at [480, 190] on input "Email" at bounding box center [652, 185] width 649 height 26
paste input "SamanthaB@HeffINS.com"
type input "SamanthaB@HeffINS.com"
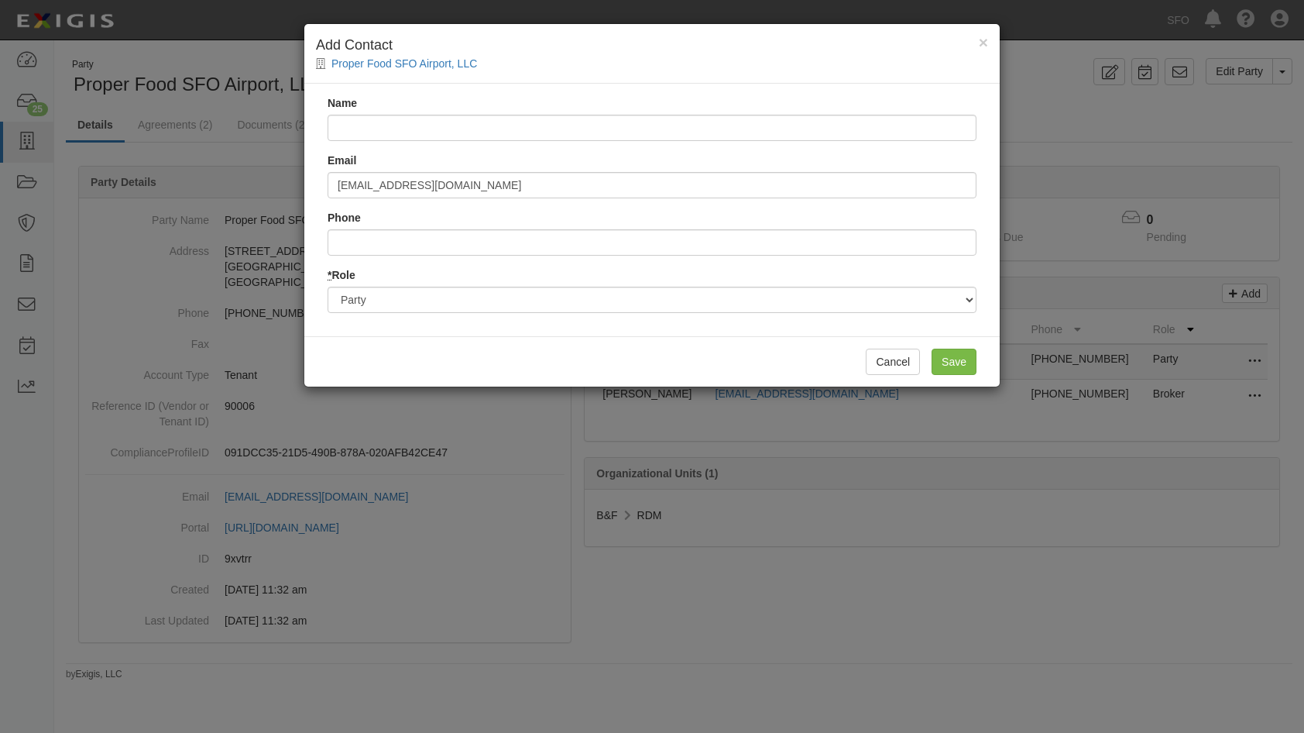
click at [420, 143] on div "Name Email SamanthaB@HeffINS.com Phone * Role Party Broker Other" at bounding box center [652, 210] width 696 height 253
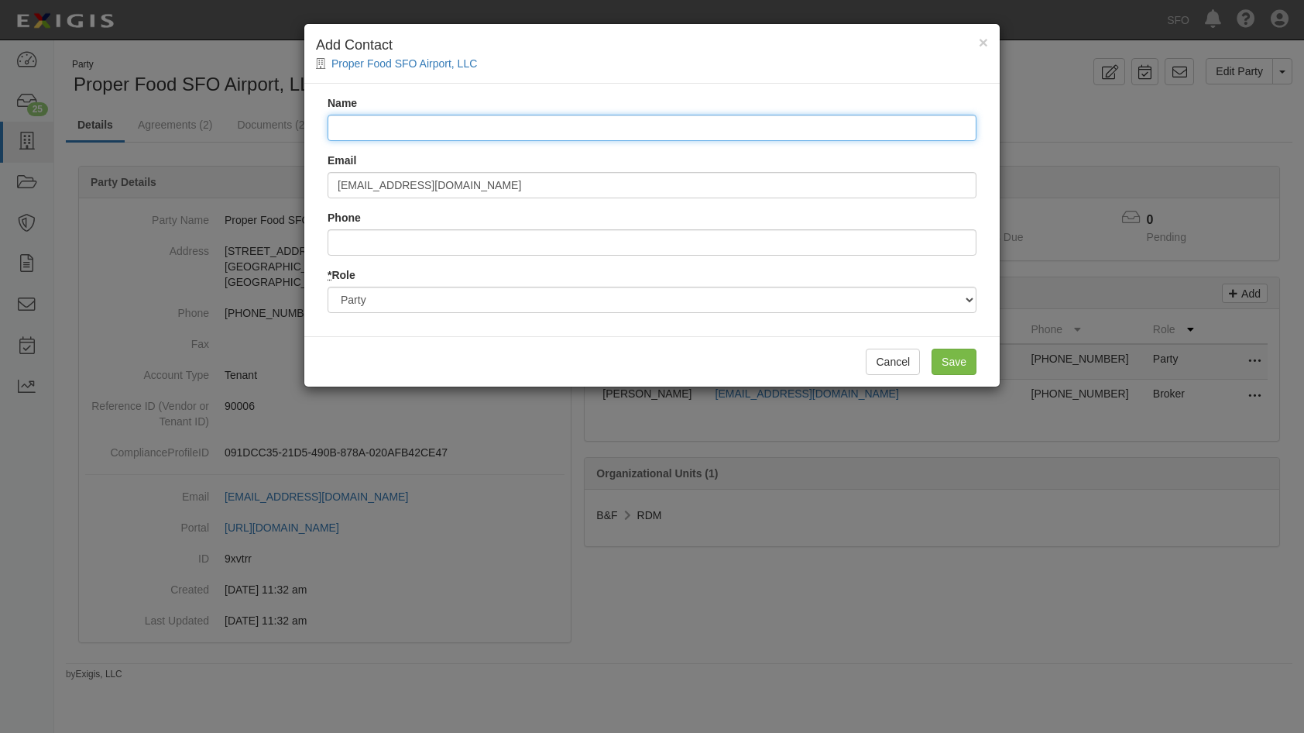
click at [421, 137] on input "Name" at bounding box center [652, 128] width 649 height 26
click at [424, 126] on input "Name" at bounding box center [652, 128] width 649 height 26
click at [442, 119] on input "Samantha" at bounding box center [652, 128] width 649 height 26
type input "Samantha Benoit"
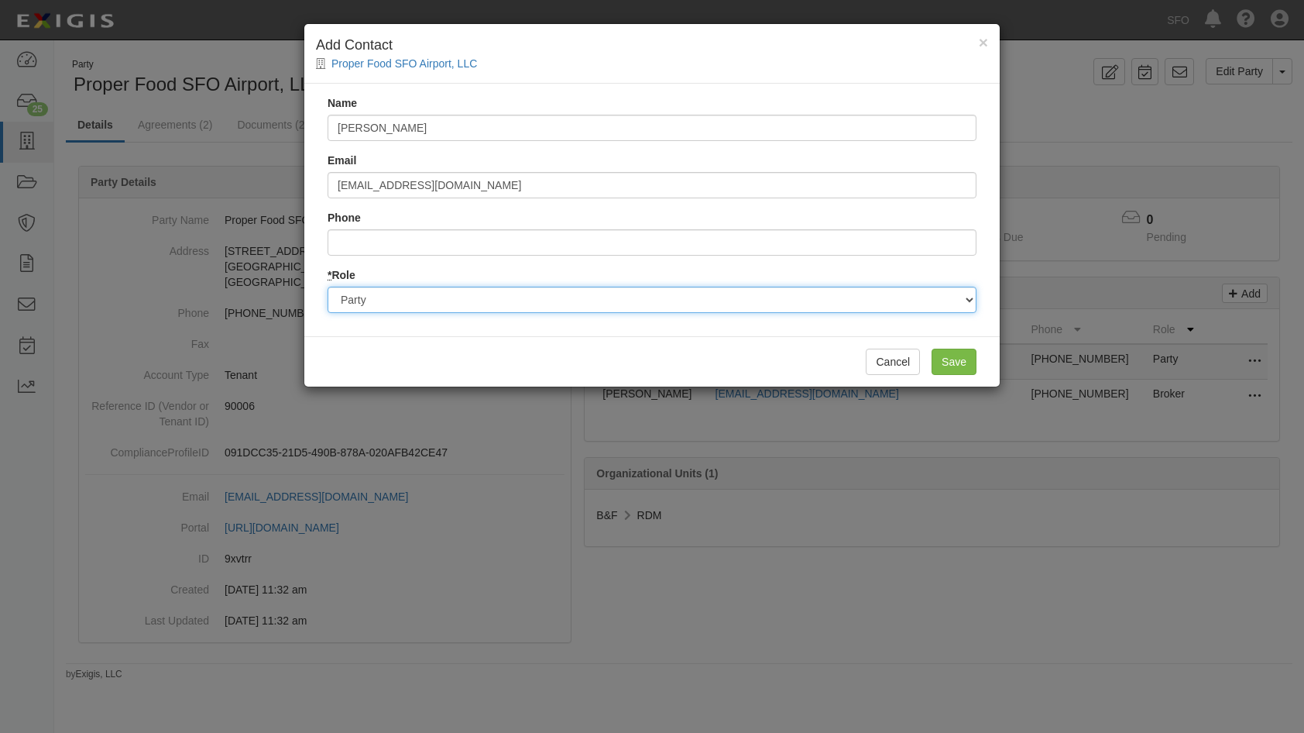
click at [507, 300] on select "Party Broker Other" at bounding box center [652, 300] width 649 height 26
select select "Broker"
click at [328, 287] on select "Party Broker Other" at bounding box center [652, 300] width 649 height 26
click at [938, 362] on input "Save" at bounding box center [954, 362] width 45 height 26
